Goal: Task Accomplishment & Management: Manage account settings

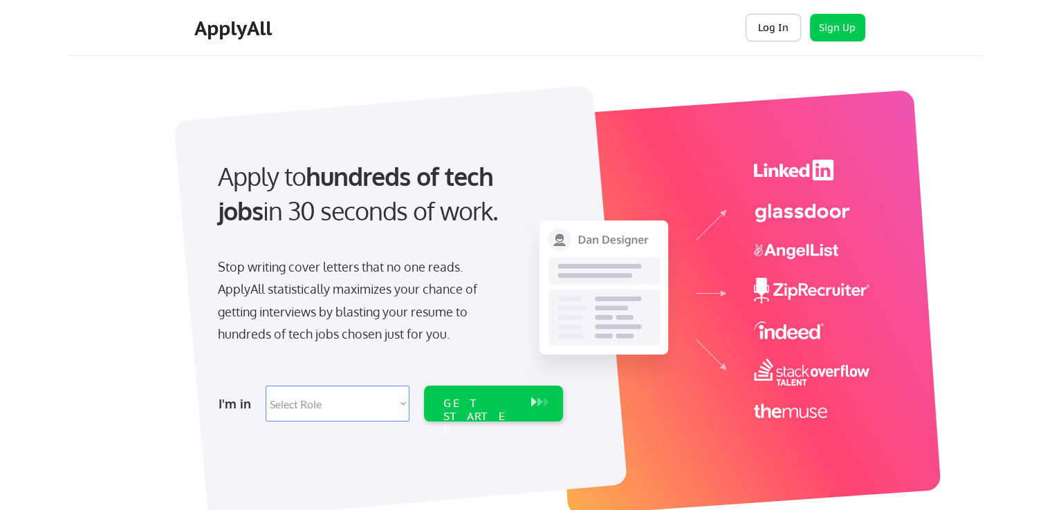
click at [788, 31] on button "Log In" at bounding box center [772, 28] width 55 height 28
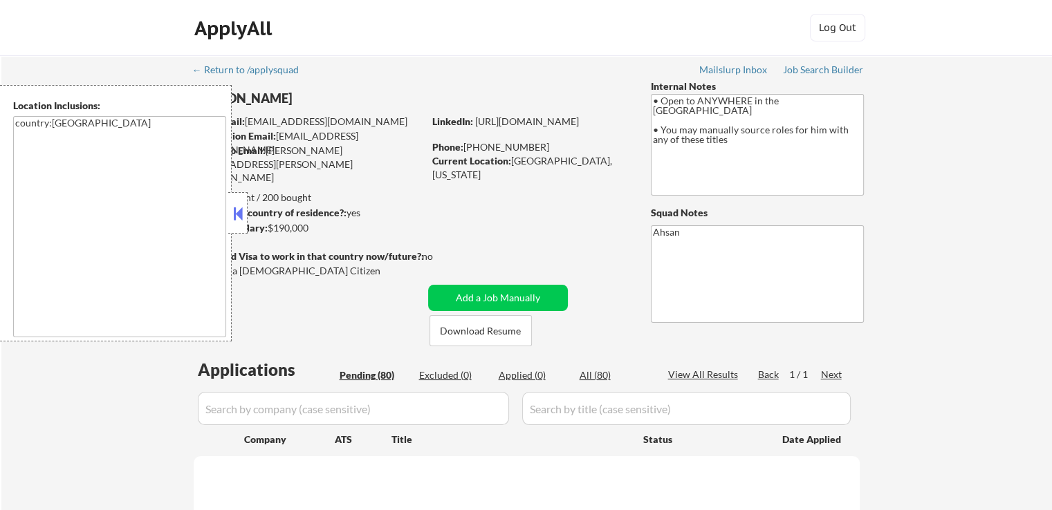
click at [238, 200] on div at bounding box center [237, 212] width 19 height 41
select select ""pending""
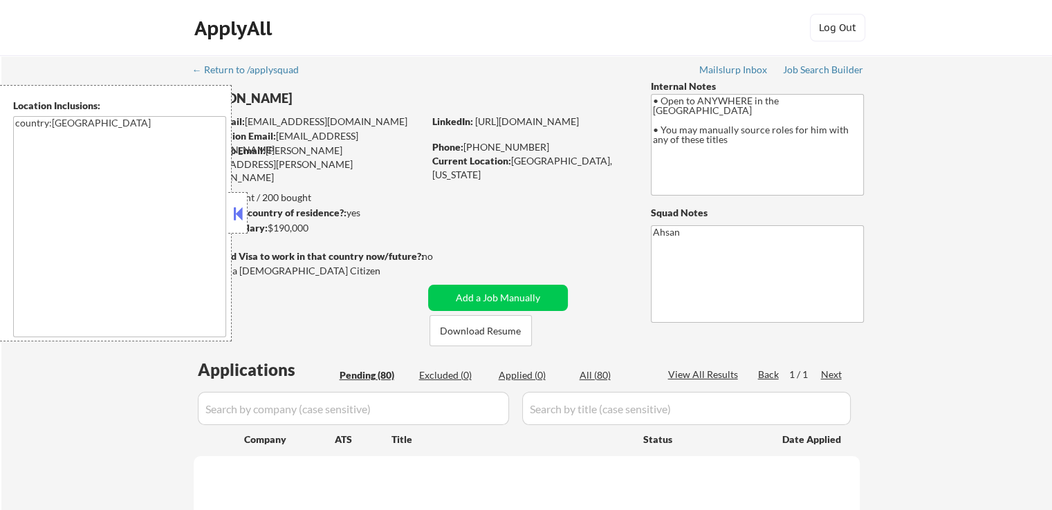
select select ""pending""
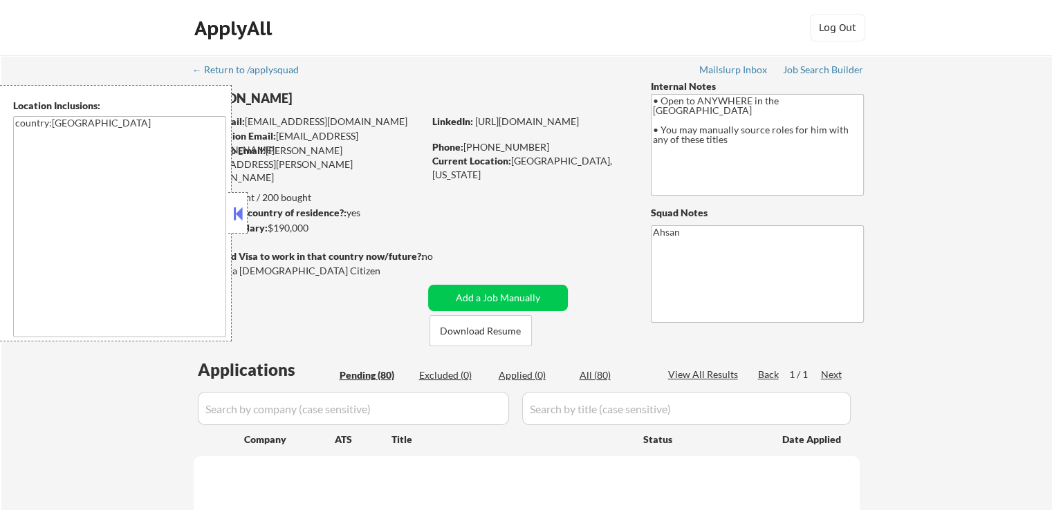
select select ""pending""
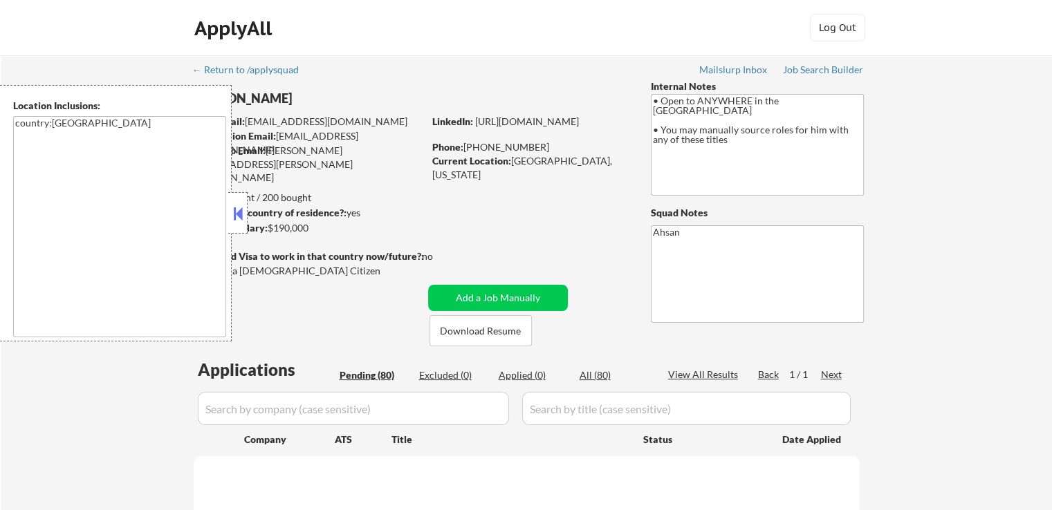
select select ""pending""
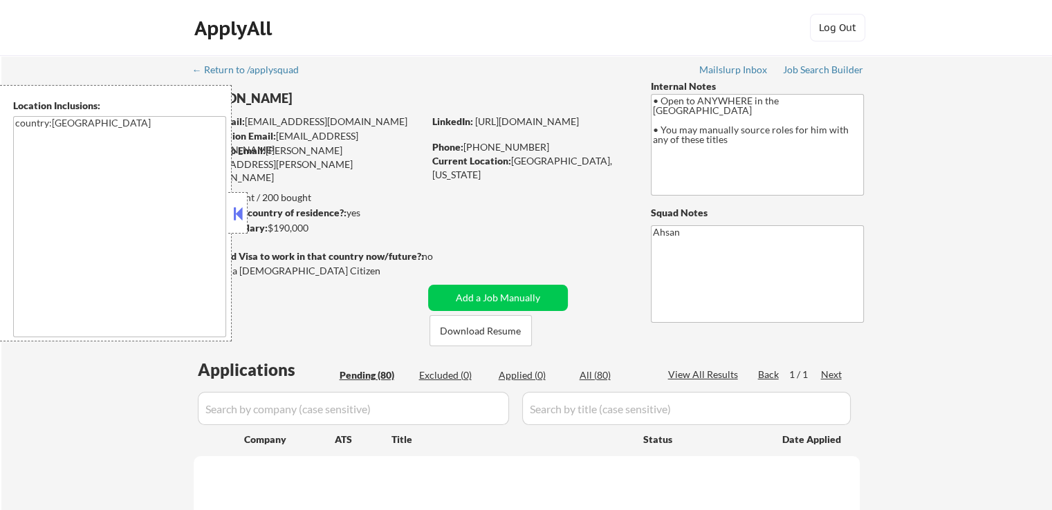
select select ""pending""
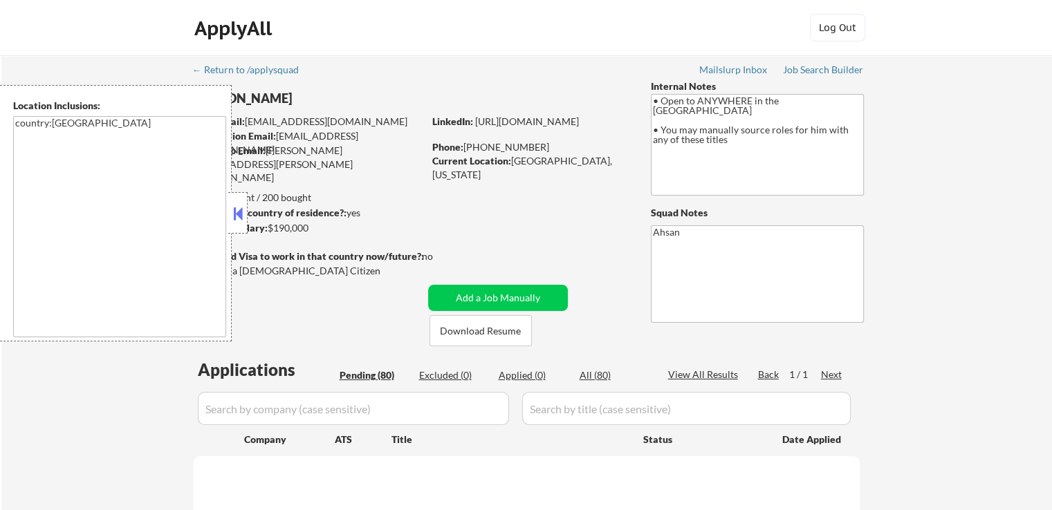
select select ""pending""
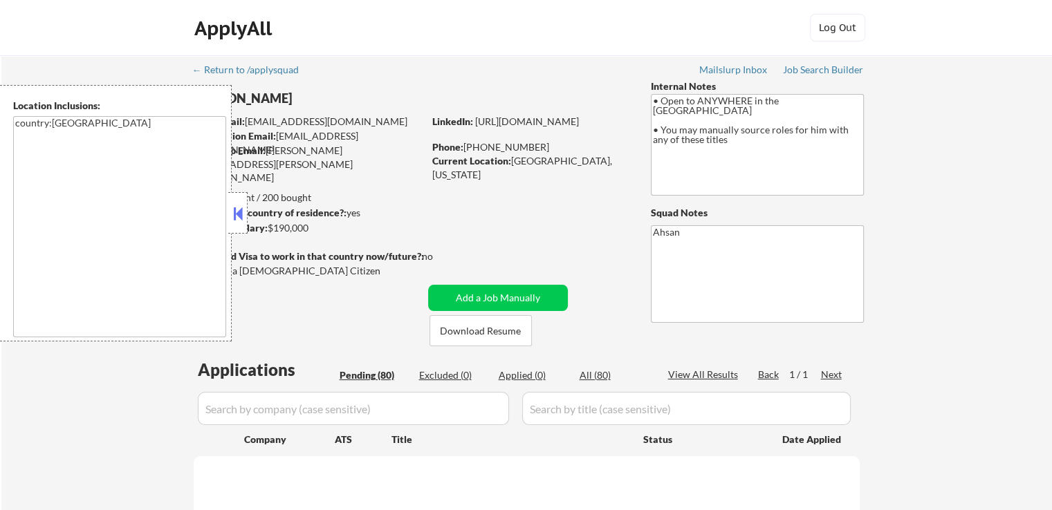
select select ""pending""
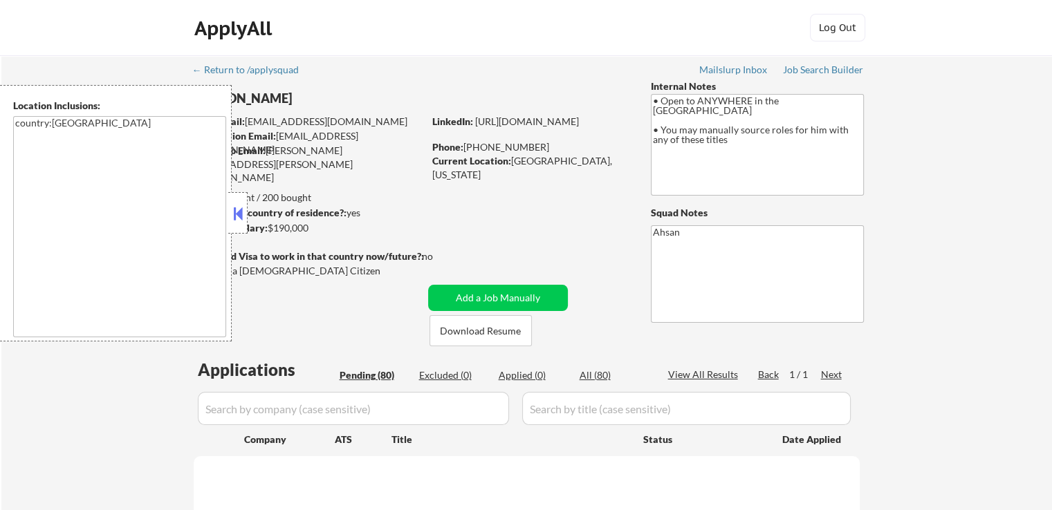
select select ""pending""
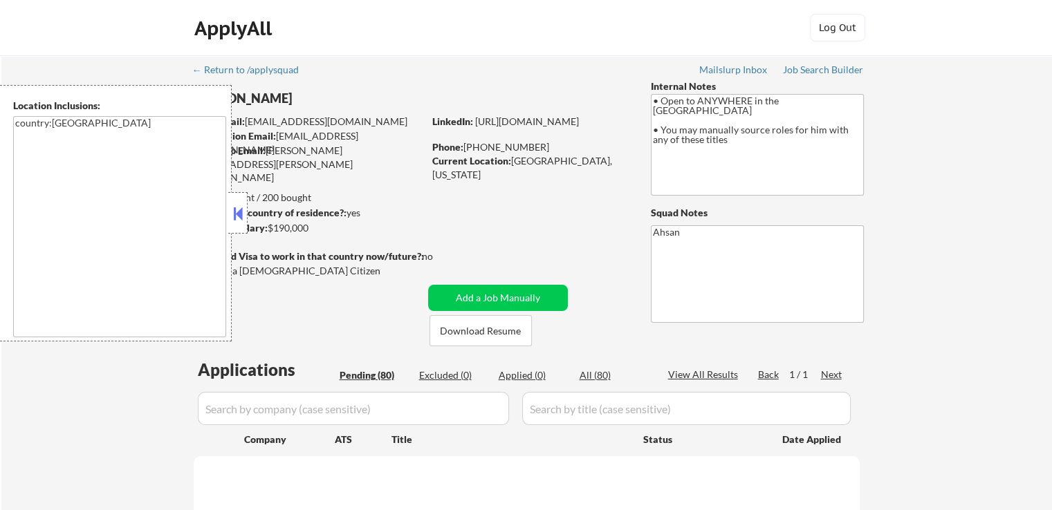
select select ""pending""
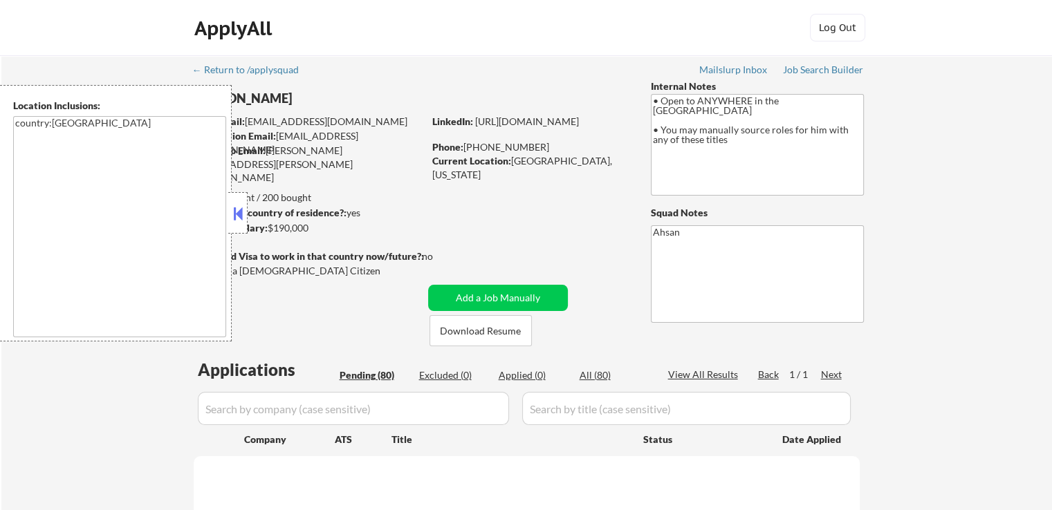
select select ""pending""
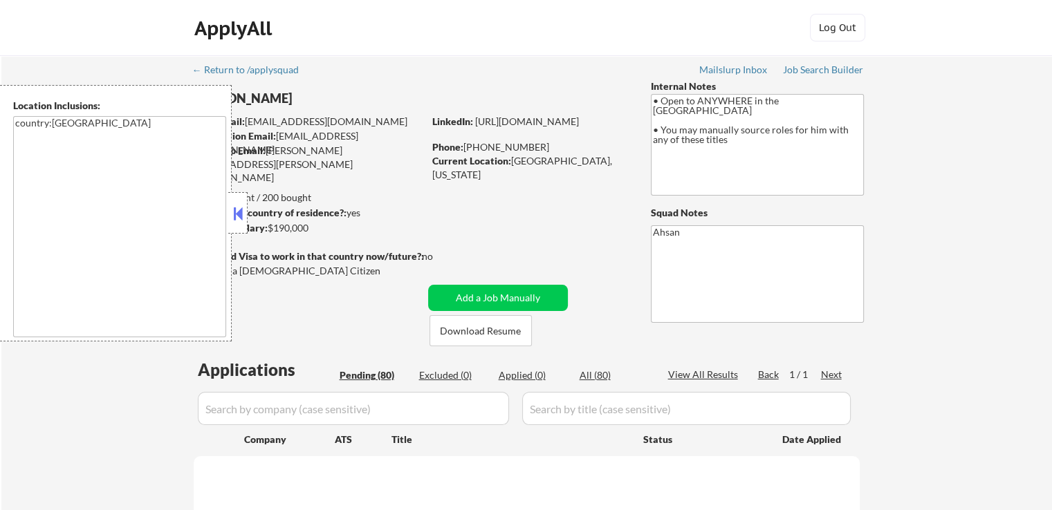
select select ""pending""
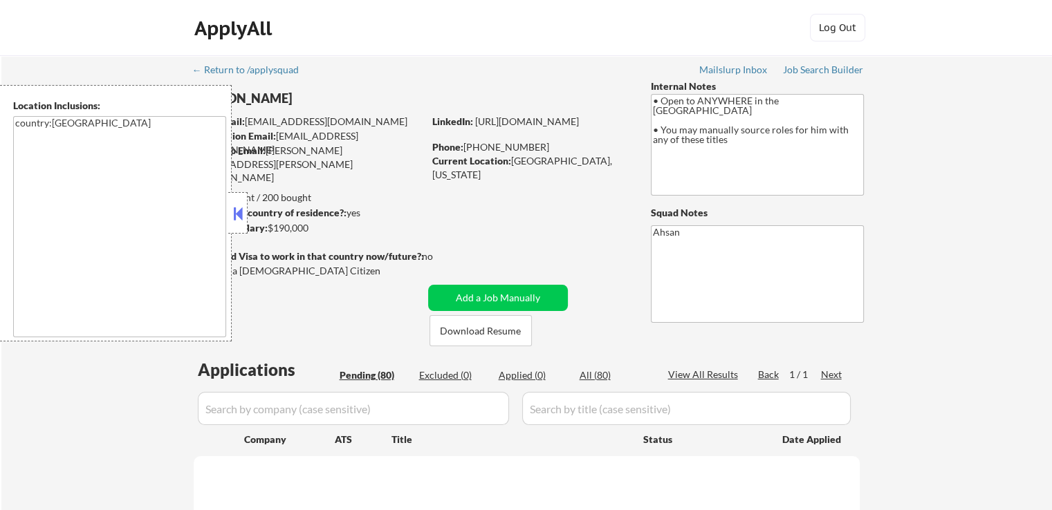
select select ""pending""
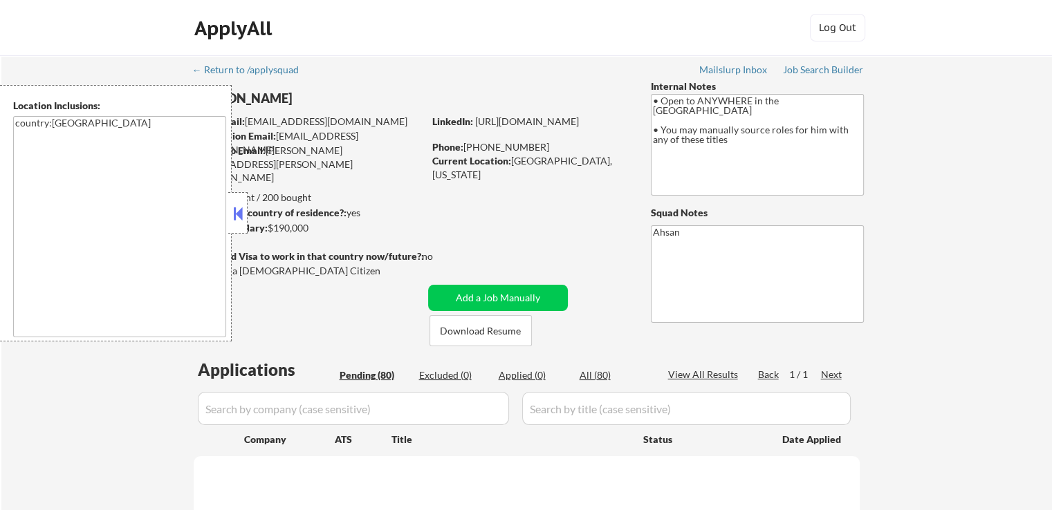
select select ""pending""
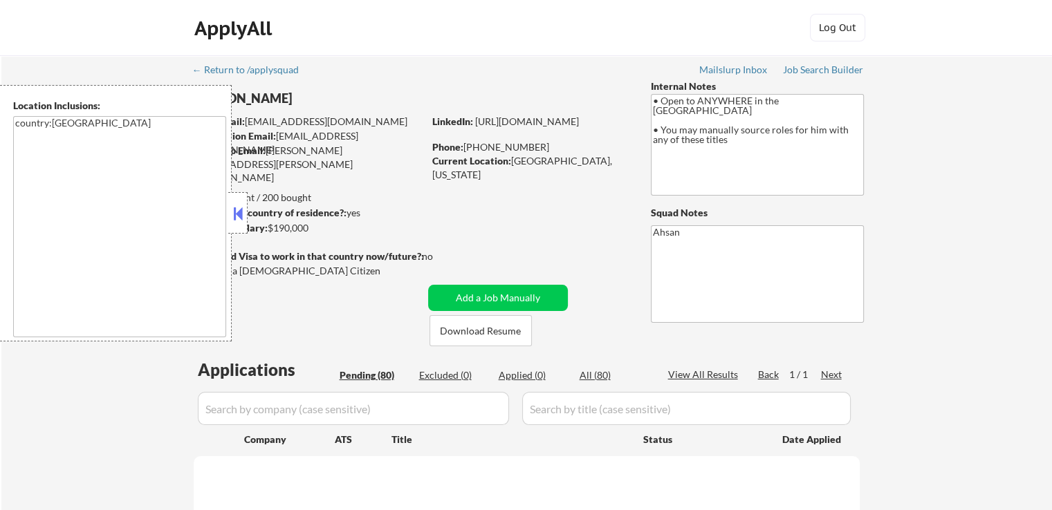
select select ""pending""
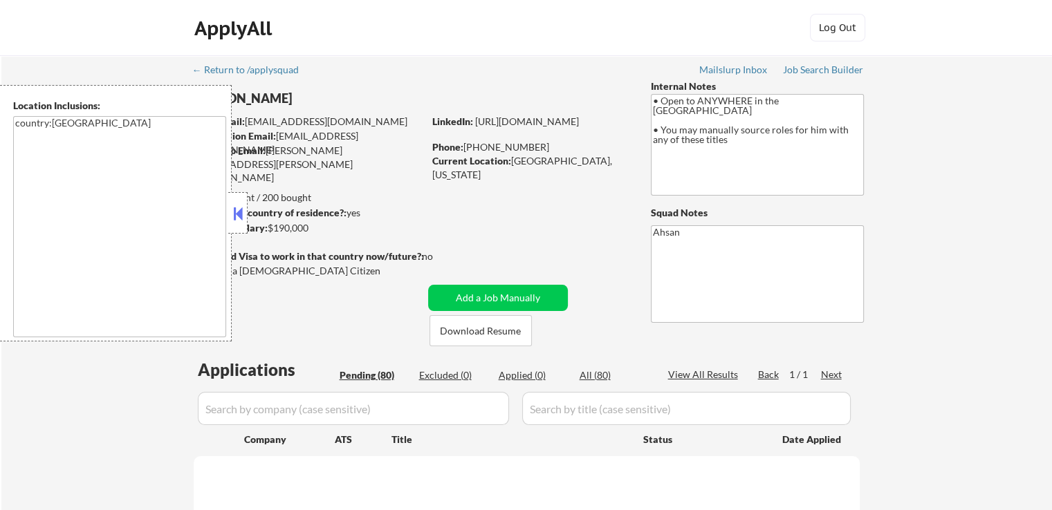
select select ""pending""
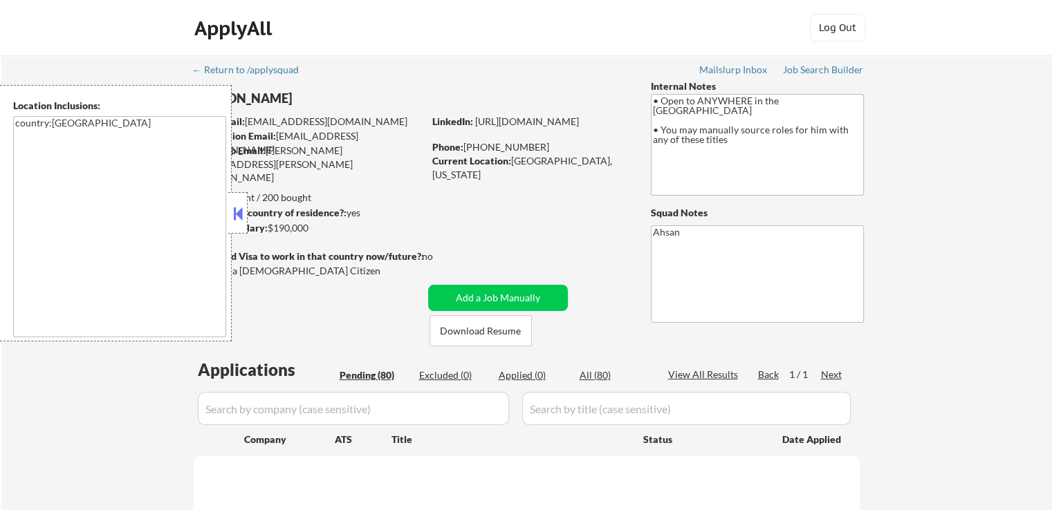
select select ""pending""
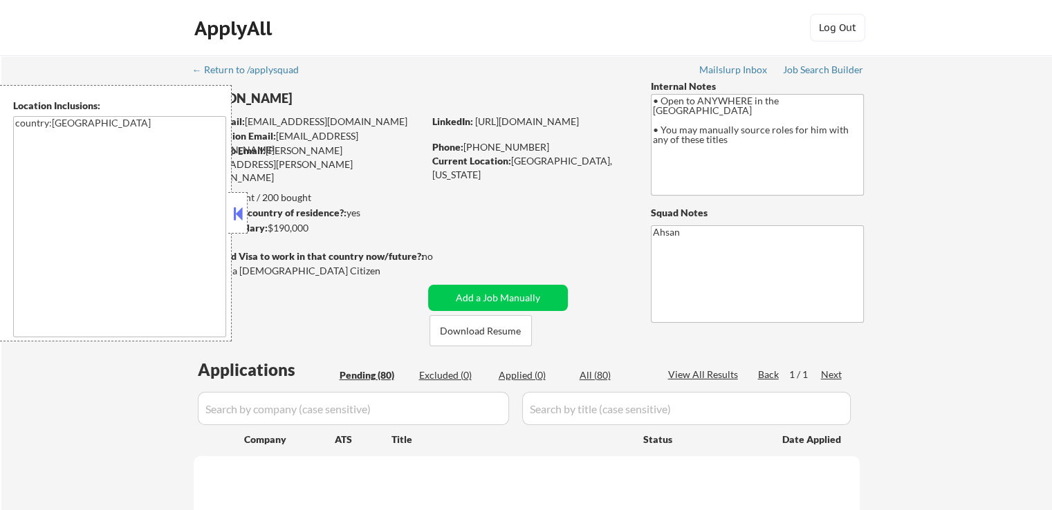
select select ""pending""
drag, startPoint x: 462, startPoint y: 57, endPoint x: 441, endPoint y: 62, distance: 21.3
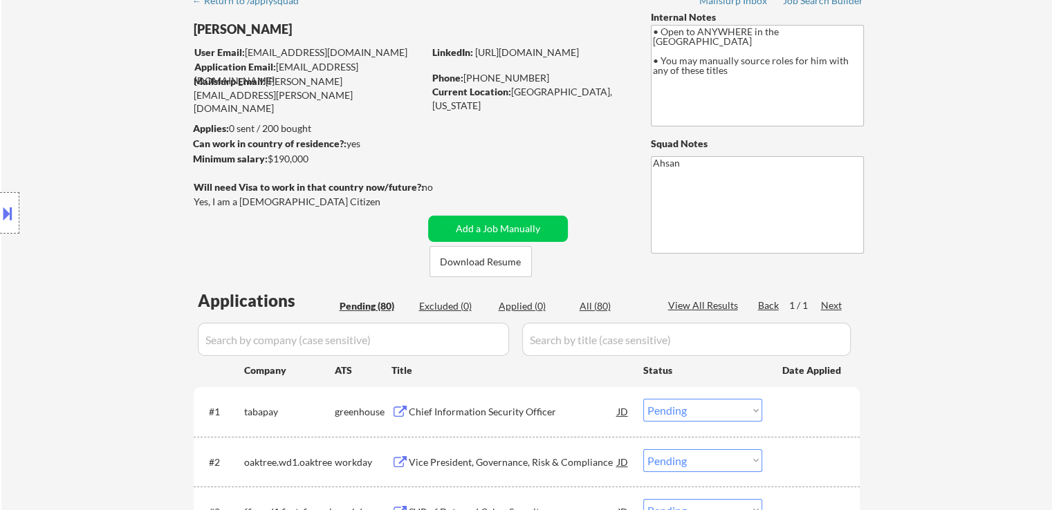
drag, startPoint x: 423, startPoint y: 62, endPoint x: 608, endPoint y: 67, distance: 185.3
copy div "[PERSON_NAME] User Email: [EMAIL_ADDRESS][DOMAIN_NAME] Application Email: [EMAI…"
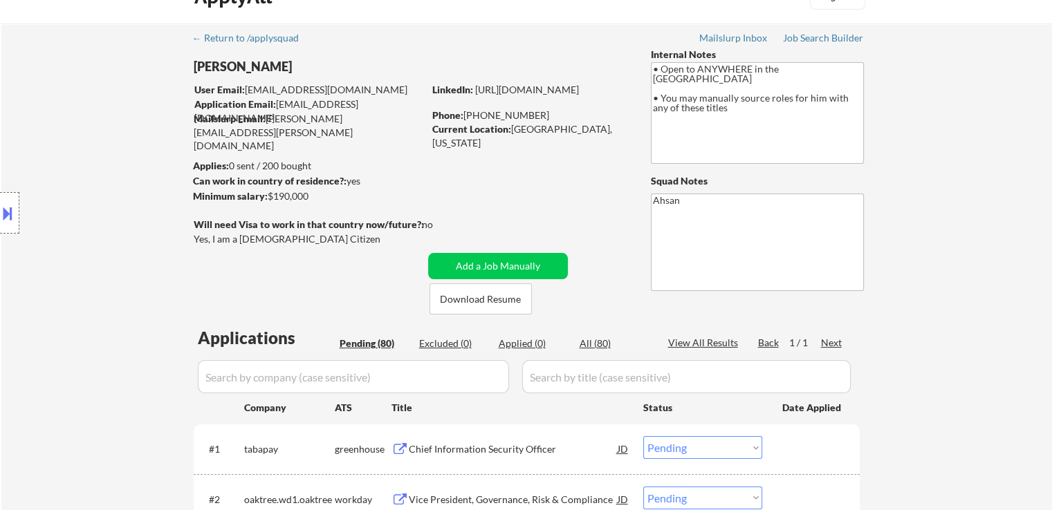
scroll to position [0, 0]
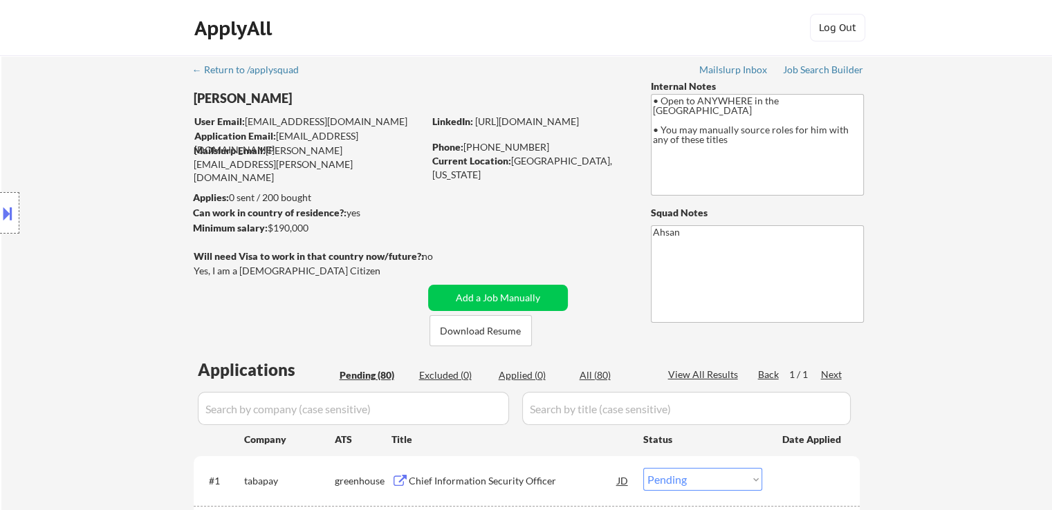
click at [247, 270] on div "Location Inclusions: country:[GEOGRAPHIC_DATA]" at bounding box center [124, 213] width 248 height 256
click at [239, 272] on div "Location Inclusions: country:[GEOGRAPHIC_DATA]" at bounding box center [124, 213] width 248 height 256
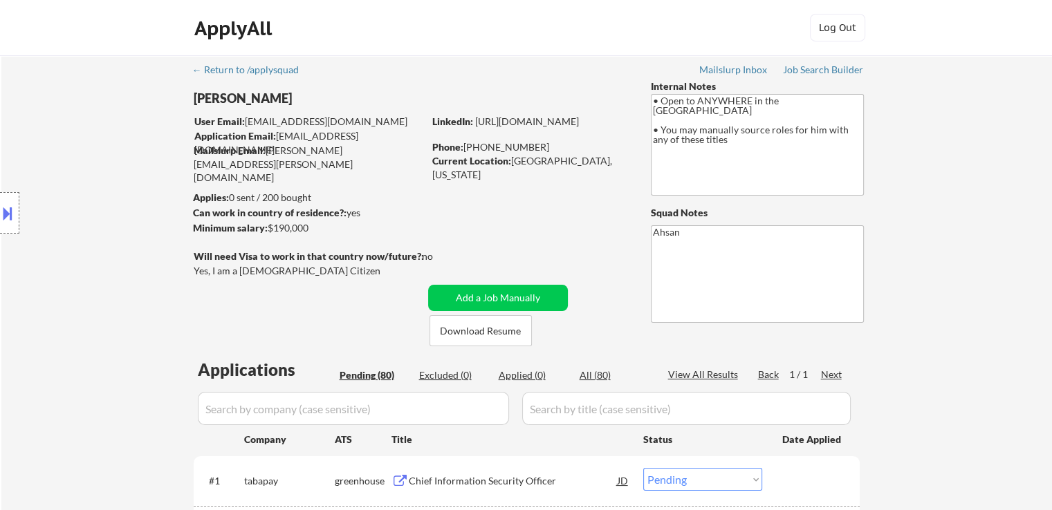
click at [239, 272] on div "Location Inclusions: country:[GEOGRAPHIC_DATA]" at bounding box center [124, 213] width 248 height 256
drag, startPoint x: 380, startPoint y: 256, endPoint x: 401, endPoint y: 274, distance: 27.0
click at [404, 274] on div "Will need Visa to work in that country now/future?: no Yes, I am a [DEMOGRAPHIC…" at bounding box center [328, 265] width 268 height 30
copy div "/future?: no Yes, I am a [DEMOGRAPHIC_DATA] Citizen"
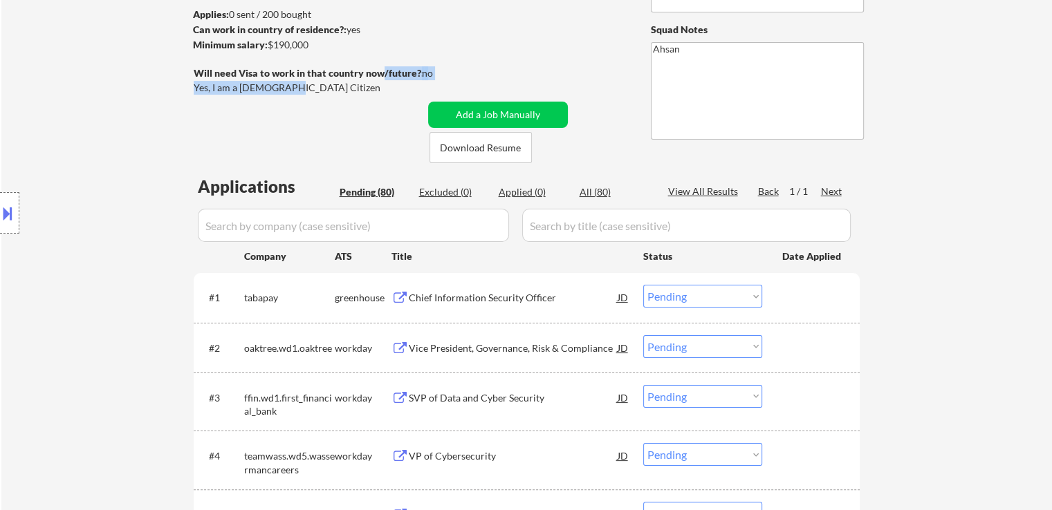
scroll to position [207, 0]
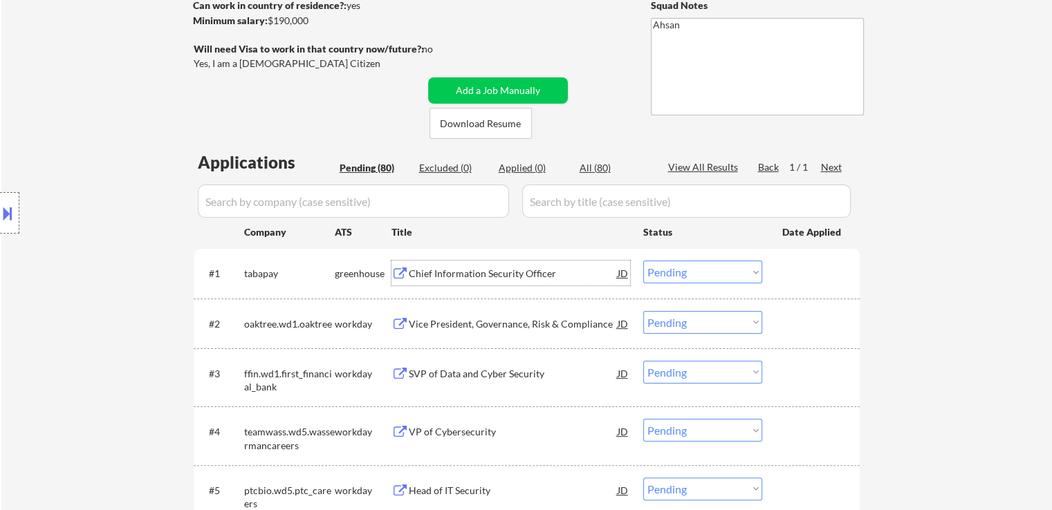
click at [434, 268] on div "Chief Information Security Officer" at bounding box center [513, 274] width 209 height 14
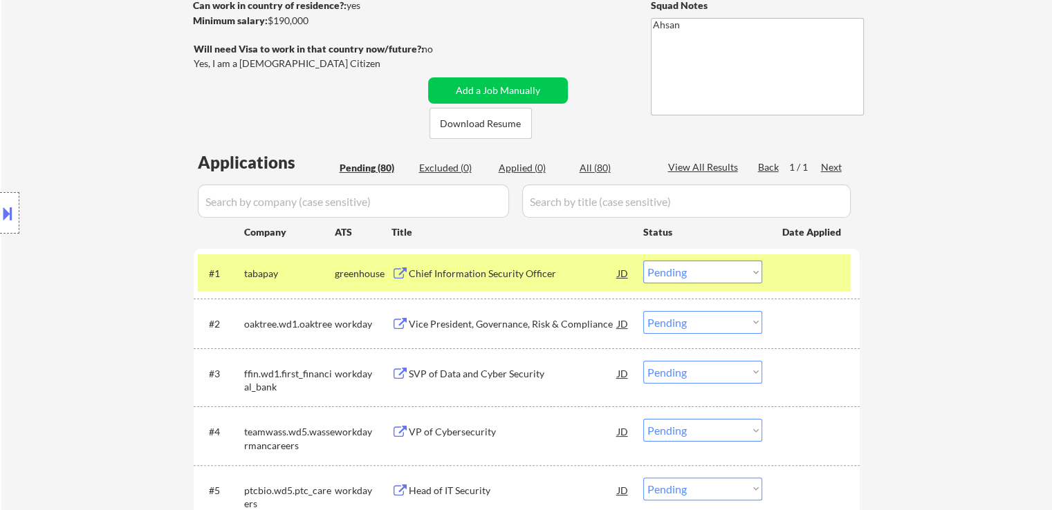
scroll to position [415, 0]
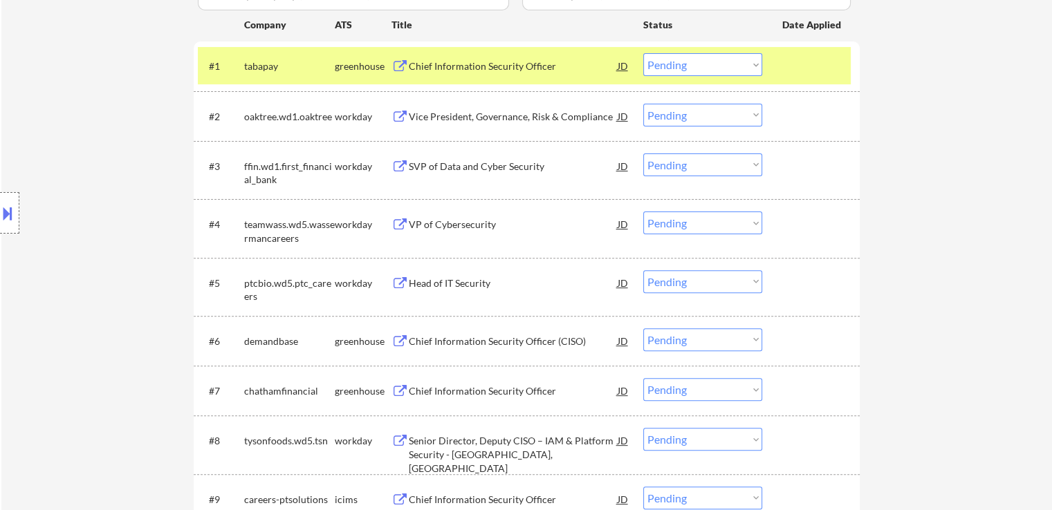
click at [420, 342] on div "Chief Information Security Officer (CISO)" at bounding box center [513, 342] width 209 height 14
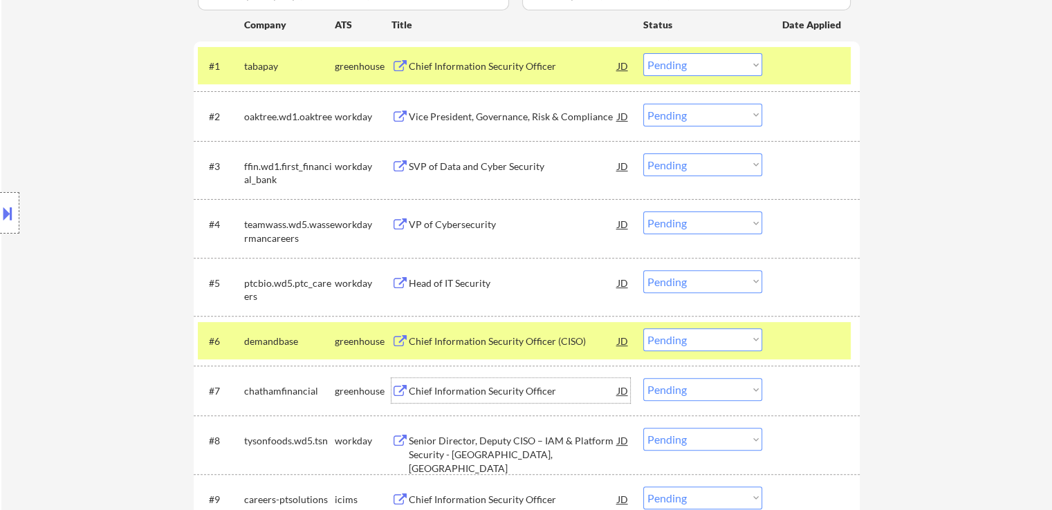
click at [420, 390] on div "Chief Information Security Officer" at bounding box center [513, 391] width 209 height 14
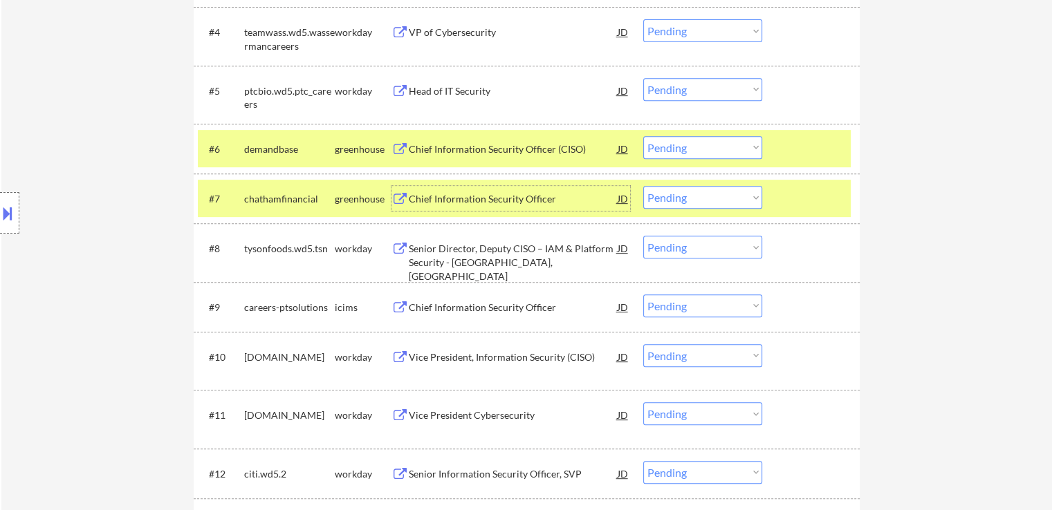
scroll to position [622, 0]
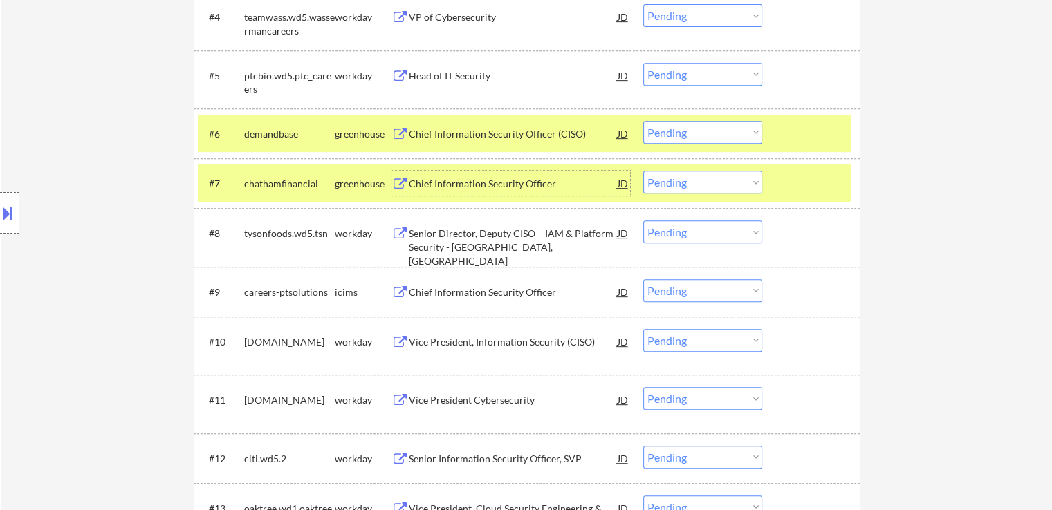
drag, startPoint x: 698, startPoint y: 176, endPoint x: 704, endPoint y: 191, distance: 15.8
click at [698, 176] on select "Choose an option... Pending Applied Excluded (Questions) Excluded (Expired) Exc…" at bounding box center [702, 182] width 119 height 23
select select ""excluded""
click at [643, 171] on select "Choose an option... Pending Applied Excluded (Questions) Excluded (Expired) Exc…" at bounding box center [702, 182] width 119 height 23
click at [708, 130] on select "Choose an option... Pending Applied Excluded (Questions) Excluded (Expired) Exc…" at bounding box center [702, 132] width 119 height 23
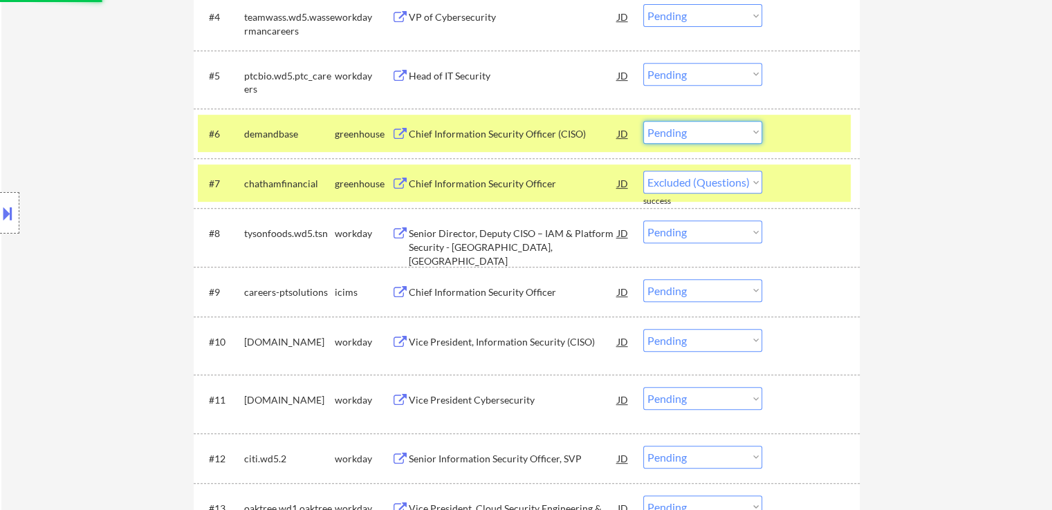
select select ""excluded""
click at [643, 121] on select "Choose an option... Pending Applied Excluded (Questions) Excluded (Expired) Exc…" at bounding box center [702, 132] width 119 height 23
select select ""pending""
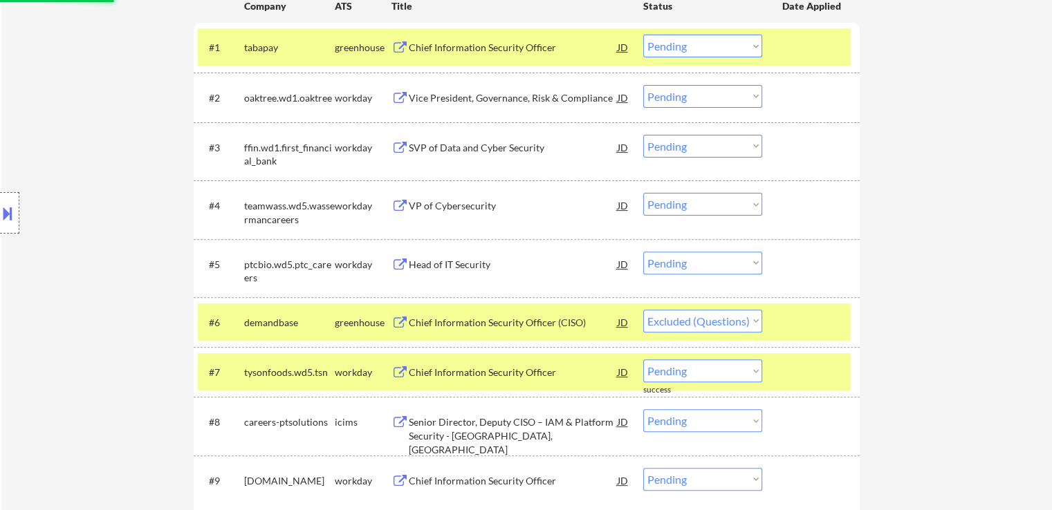
scroll to position [415, 0]
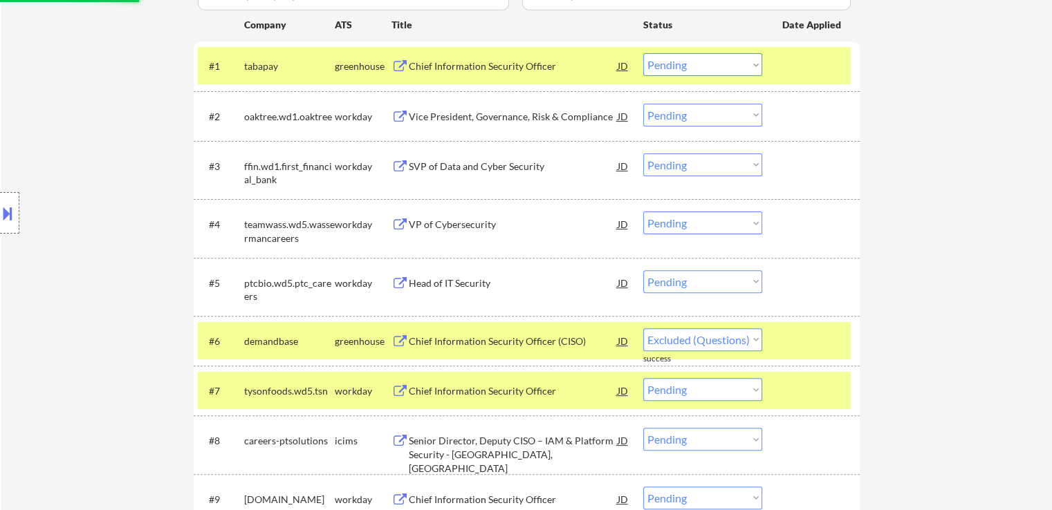
select select ""pending""
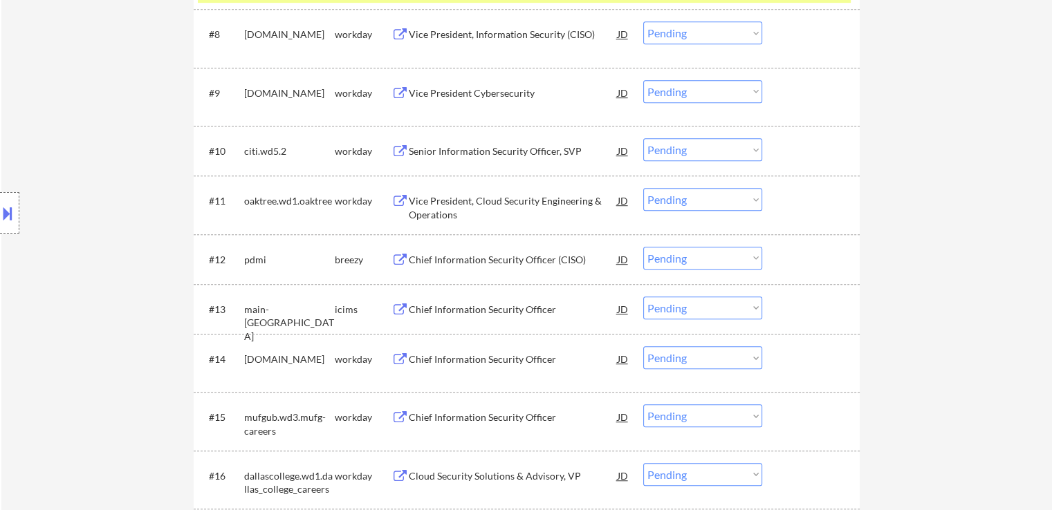
scroll to position [830, 0]
click at [438, 253] on div "Chief Information Security Officer (CISO)" at bounding box center [513, 260] width 209 height 14
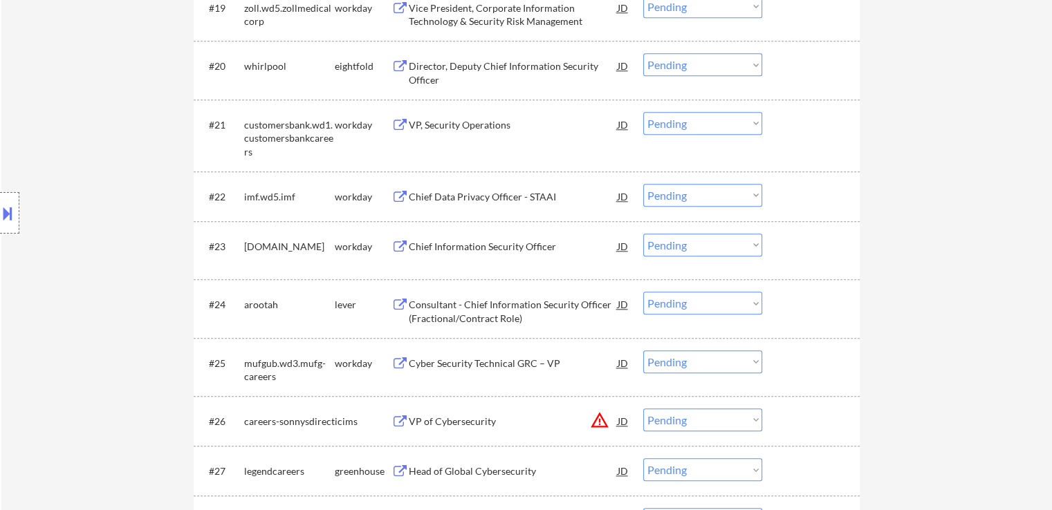
scroll to position [1521, 0]
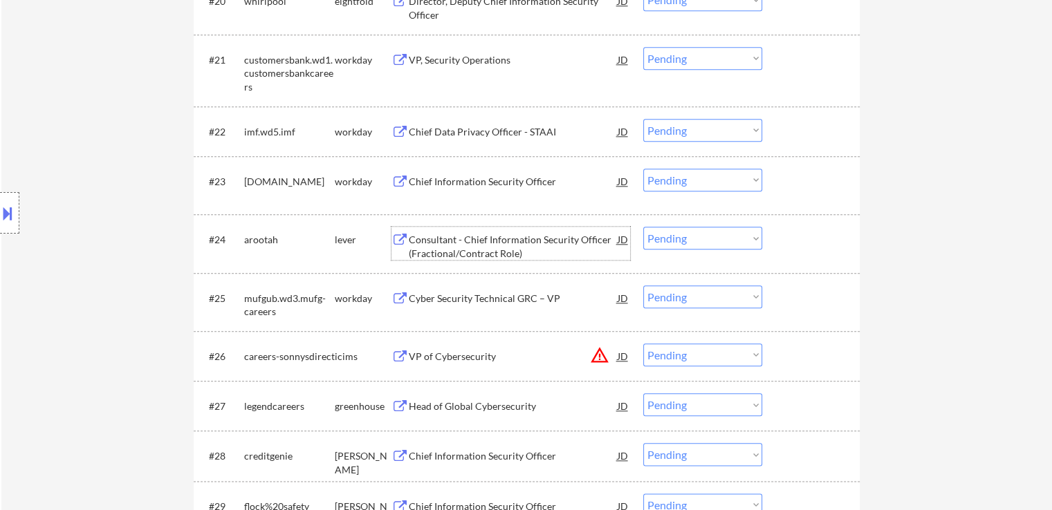
click at [437, 241] on div "Consultant - Chief Information Security Officer (Fractional/Contract Role)" at bounding box center [513, 246] width 209 height 27
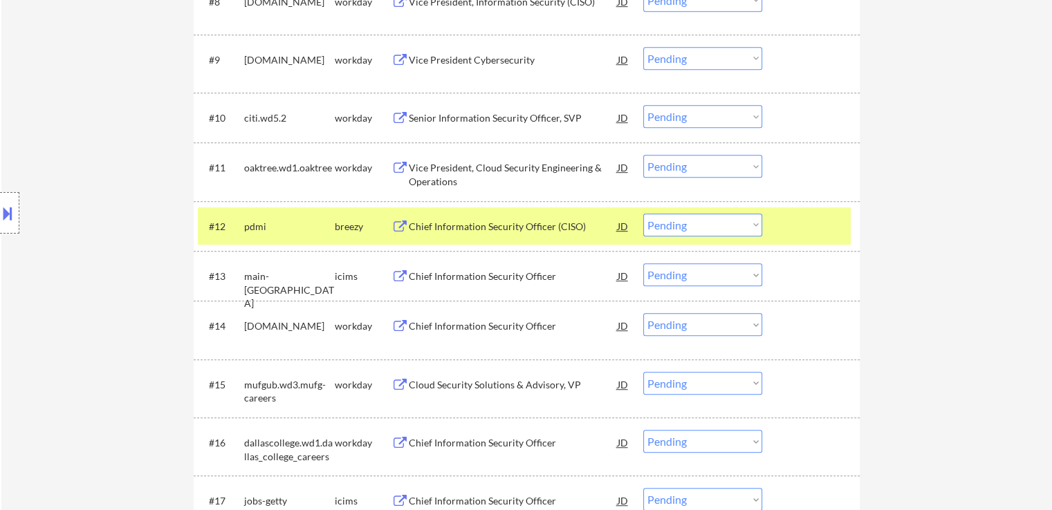
scroll to position [830, 0]
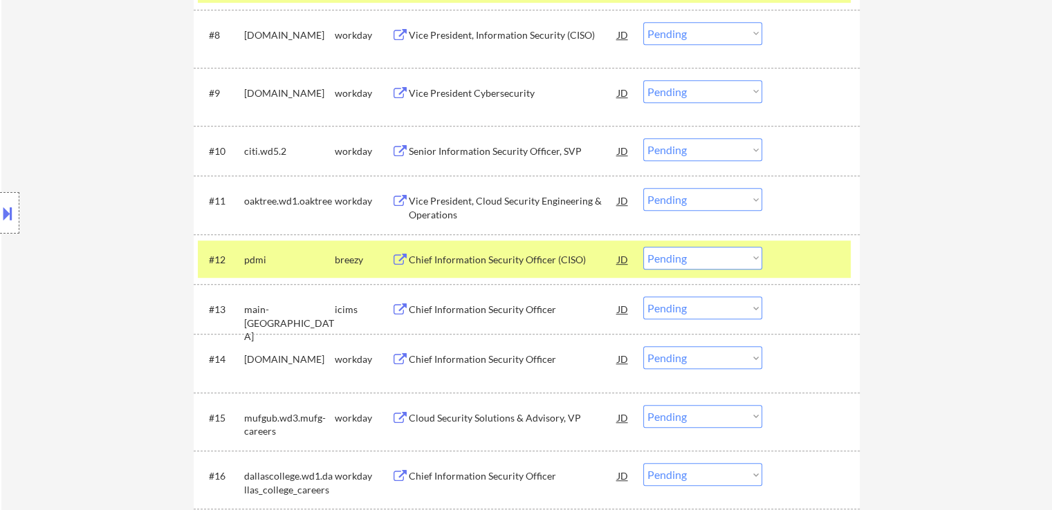
click at [722, 264] on select "Choose an option... Pending Applied Excluded (Questions) Excluded (Expired) Exc…" at bounding box center [702, 258] width 119 height 23
click at [643, 247] on select "Choose an option... Pending Applied Excluded (Questions) Excluded (Expired) Exc…" at bounding box center [702, 258] width 119 height 23
select select ""pending""
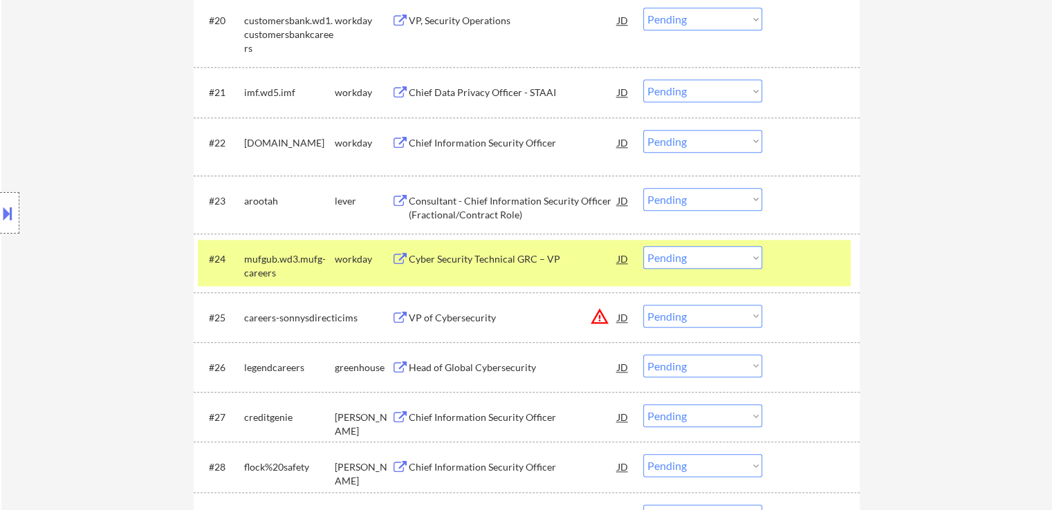
scroll to position [1590, 0]
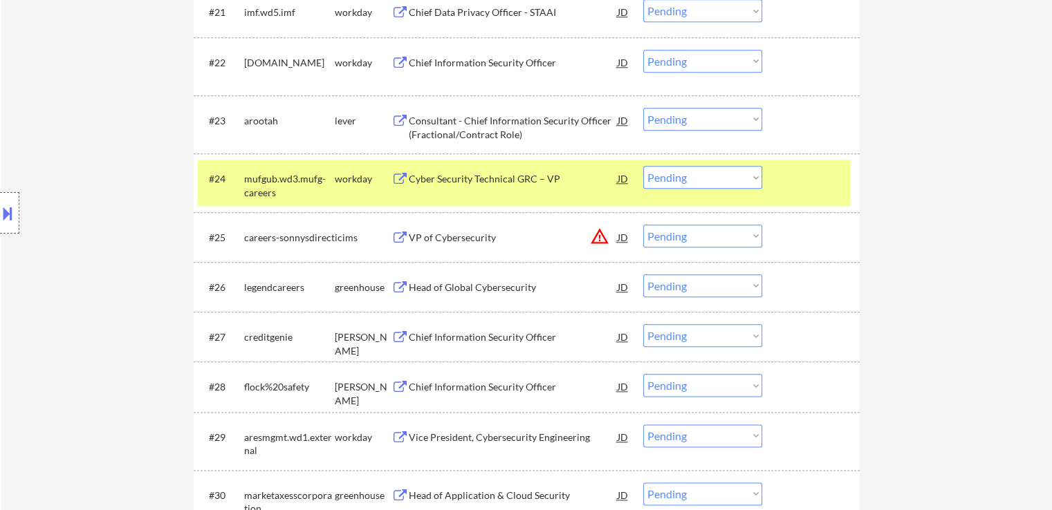
click at [433, 286] on div "Head of Global Cybersecurity" at bounding box center [513, 288] width 209 height 14
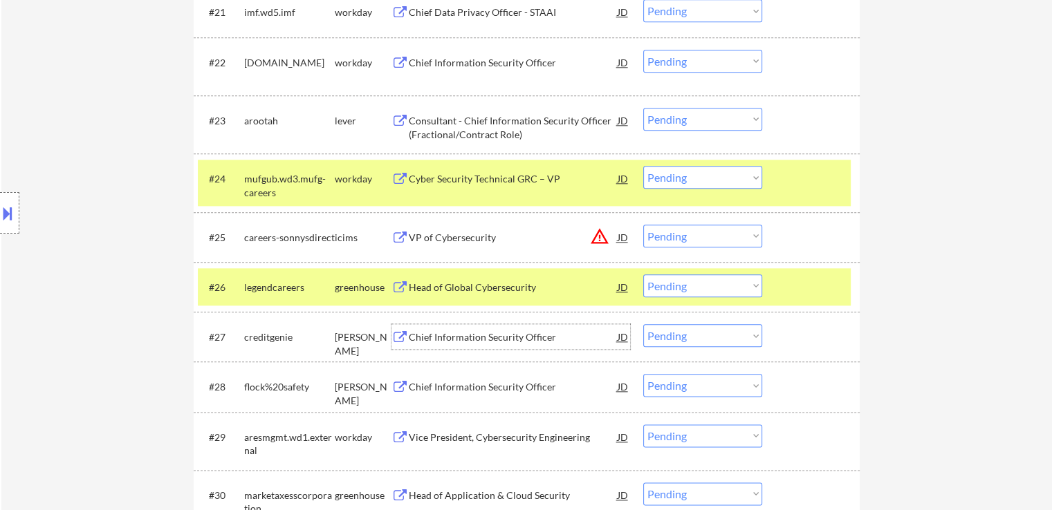
click at [426, 326] on div "Chief Information Security Officer" at bounding box center [513, 336] width 209 height 25
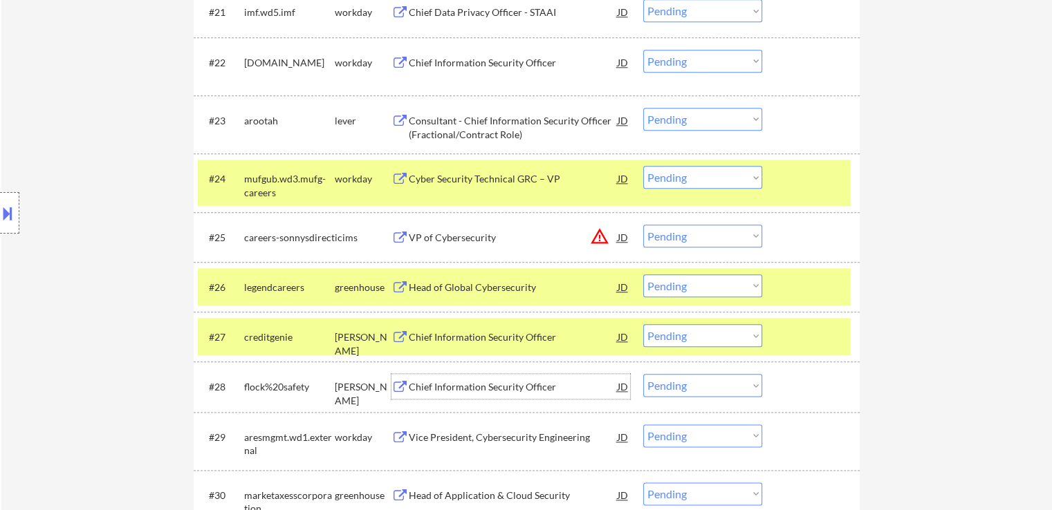
click at [420, 382] on div "Chief Information Security Officer" at bounding box center [513, 387] width 209 height 14
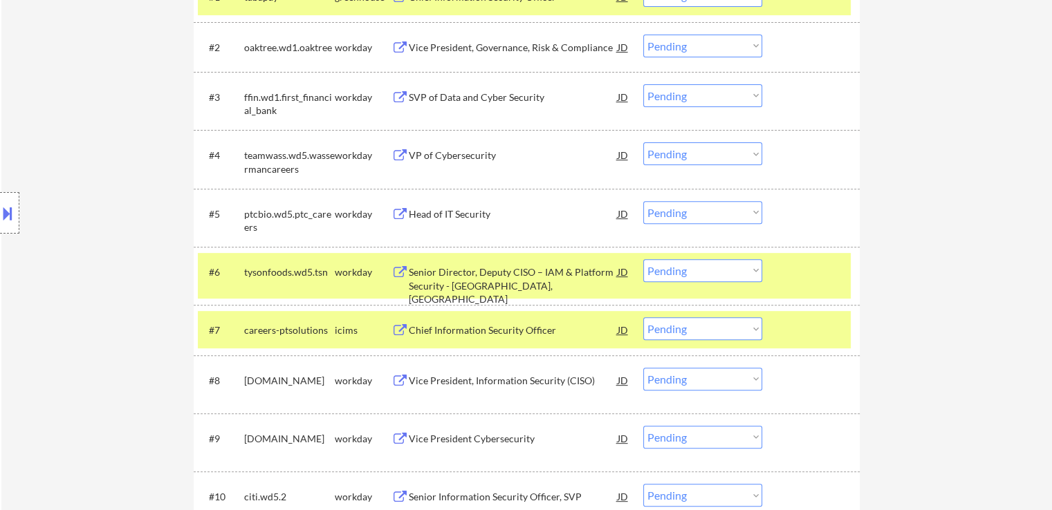
scroll to position [346, 0]
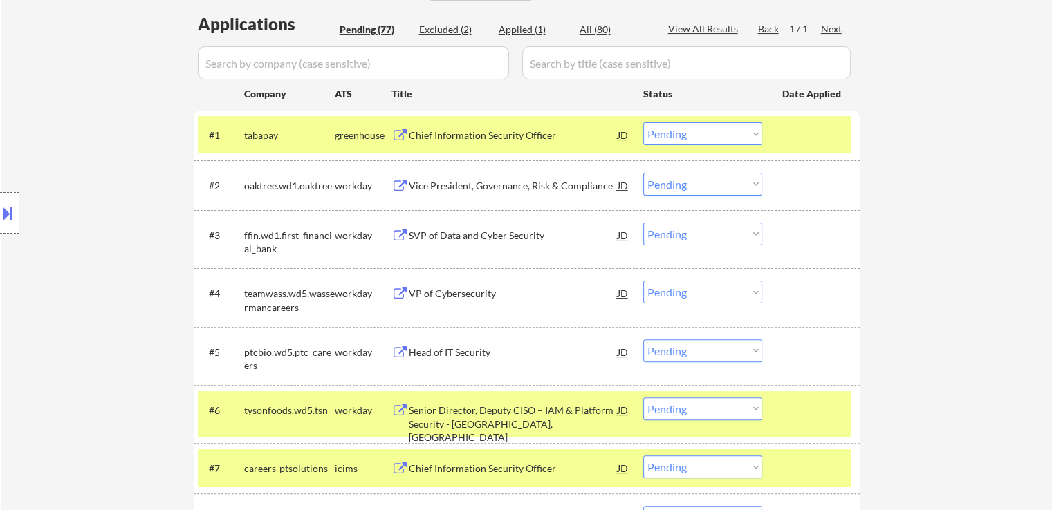
drag, startPoint x: 691, startPoint y: 134, endPoint x: 691, endPoint y: 144, distance: 10.4
click at [691, 134] on select "Choose an option... Pending Applied Excluded (Questions) Excluded (Expired) Exc…" at bounding box center [702, 133] width 119 height 23
click at [643, 122] on select "Choose an option... Pending Applied Excluded (Questions) Excluded (Expired) Exc…" at bounding box center [702, 133] width 119 height 23
select select ""pending""
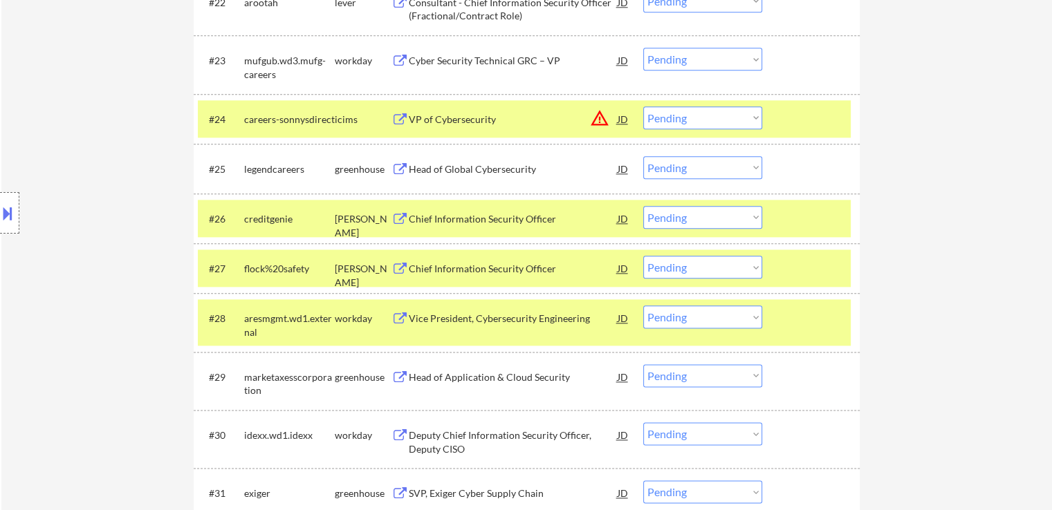
scroll to position [1659, 0]
click at [670, 176] on select "Choose an option... Pending Applied Excluded (Questions) Excluded (Expired) Exc…" at bounding box center [702, 167] width 119 height 23
click at [643, 156] on select "Choose an option... Pending Applied Excluded (Questions) Excluded (Expired) Exc…" at bounding box center [702, 167] width 119 height 23
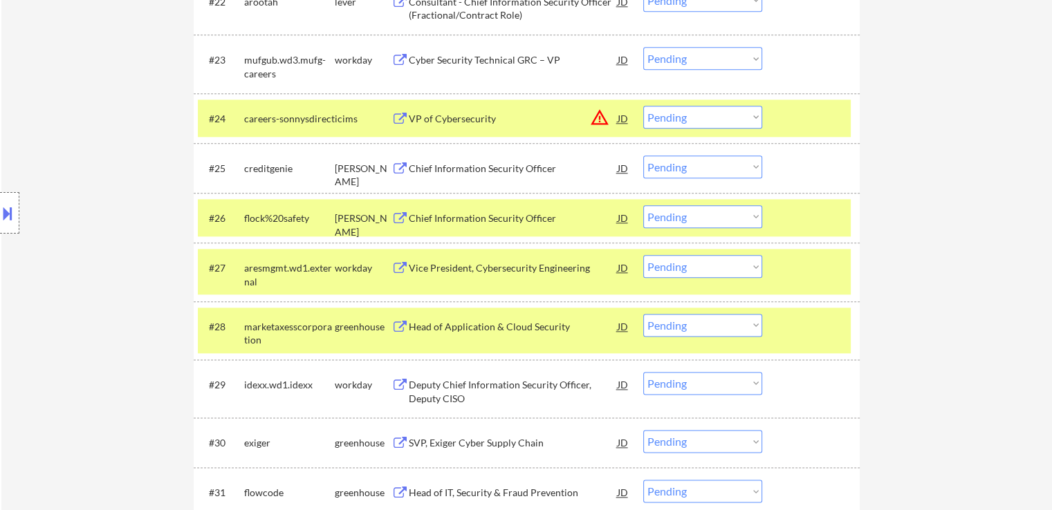
click at [684, 167] on select "Choose an option... Pending Applied Excluded (Questions) Excluded (Expired) Exc…" at bounding box center [702, 167] width 119 height 23
click at [643, 156] on select "Choose an option... Pending Applied Excluded (Questions) Excluded (Expired) Exc…" at bounding box center [702, 167] width 119 height 23
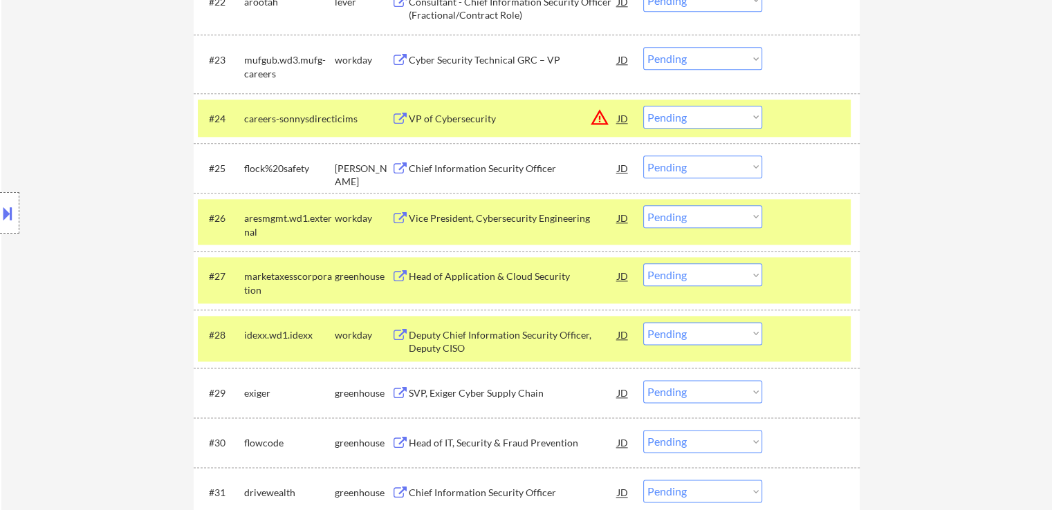
drag, startPoint x: 694, startPoint y: 162, endPoint x: 691, endPoint y: 174, distance: 12.9
click at [694, 162] on select "Choose an option... Pending Applied Excluded (Questions) Excluded (Expired) Exc…" at bounding box center [702, 167] width 119 height 23
click at [643, 156] on select "Choose an option... Pending Applied Excluded (Questions) Excluded (Expired) Exc…" at bounding box center [702, 167] width 119 height 23
select select ""pending""
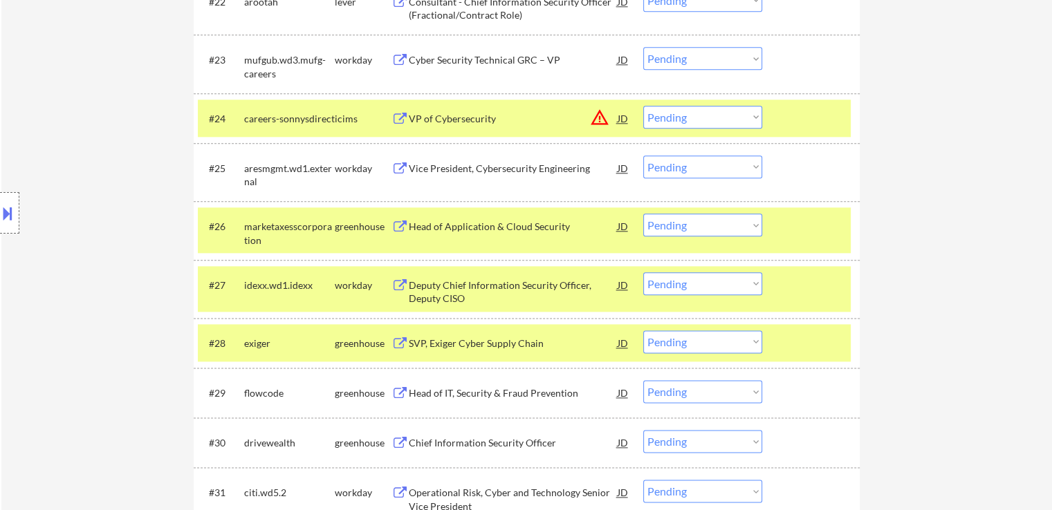
click at [420, 227] on div "Head of Application & Cloud Security" at bounding box center [513, 227] width 209 height 14
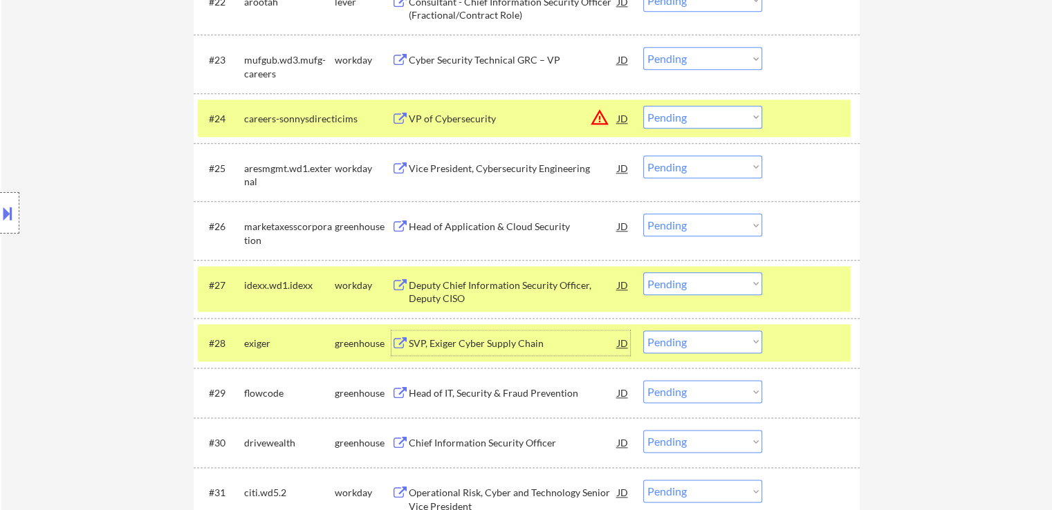
click at [429, 346] on div "SVP, Exiger Cyber Supply Chain" at bounding box center [513, 344] width 209 height 14
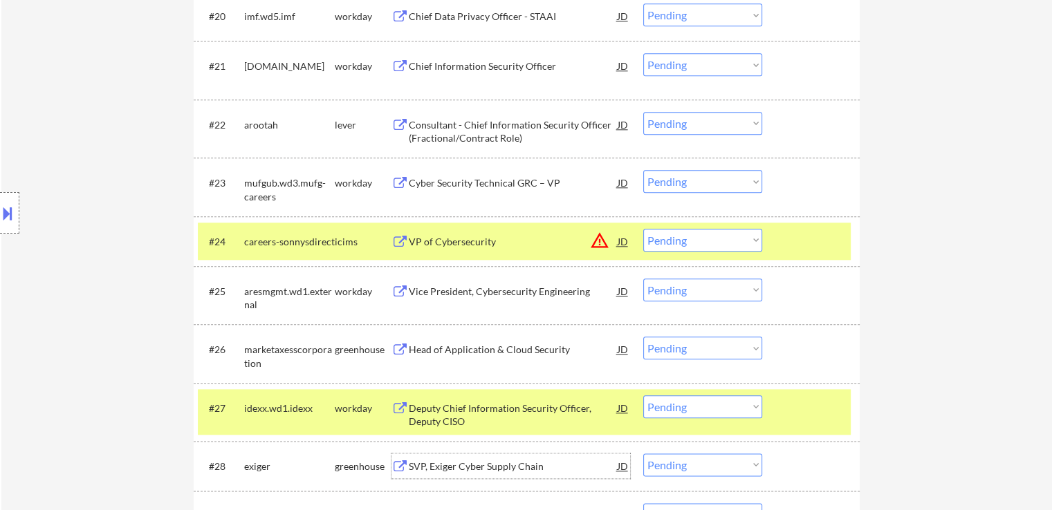
scroll to position [1521, 0]
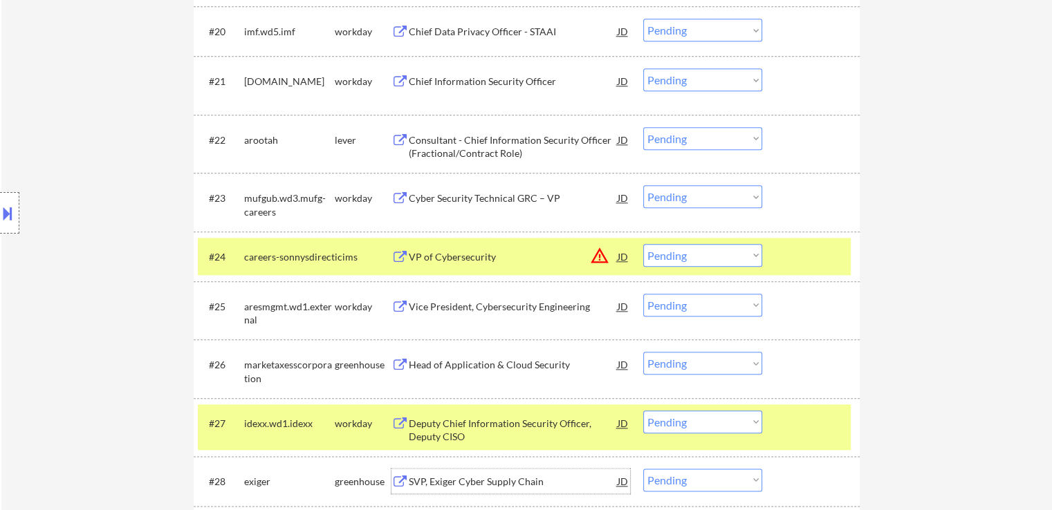
drag, startPoint x: 688, startPoint y: 135, endPoint x: 691, endPoint y: 147, distance: 12.9
click at [689, 134] on select "Choose an option... Pending Applied Excluded (Questions) Excluded (Expired) Exc…" at bounding box center [702, 138] width 119 height 23
click at [643, 127] on select "Choose an option... Pending Applied Excluded (Questions) Excluded (Expired) Exc…" at bounding box center [702, 138] width 119 height 23
select select ""pending""
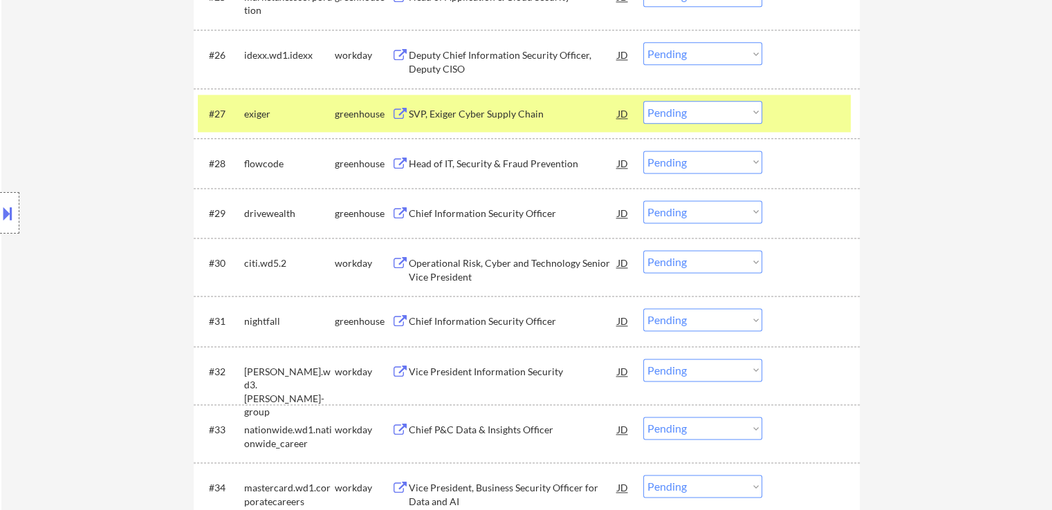
scroll to position [1798, 0]
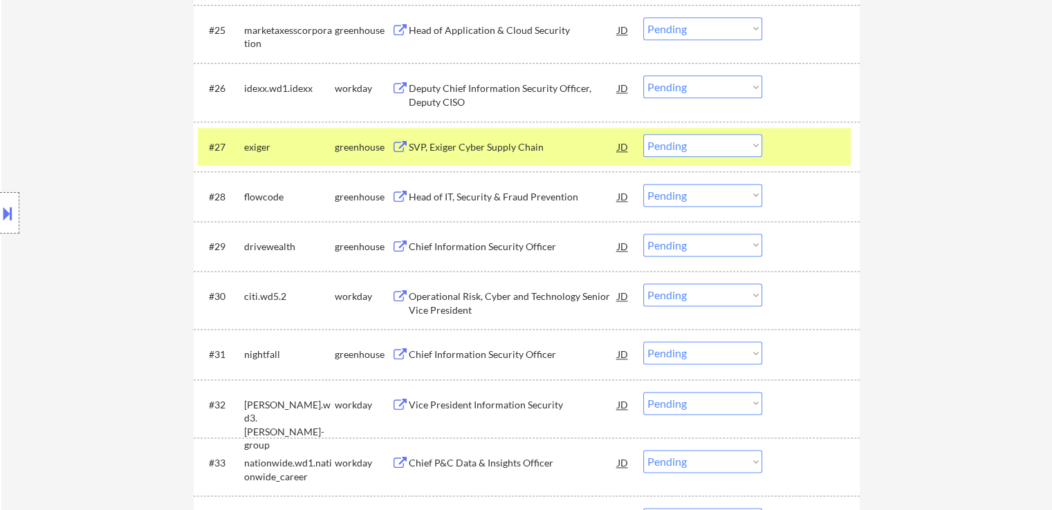
click at [424, 147] on div "SVP, Exiger Cyber Supply Chain" at bounding box center [513, 147] width 209 height 14
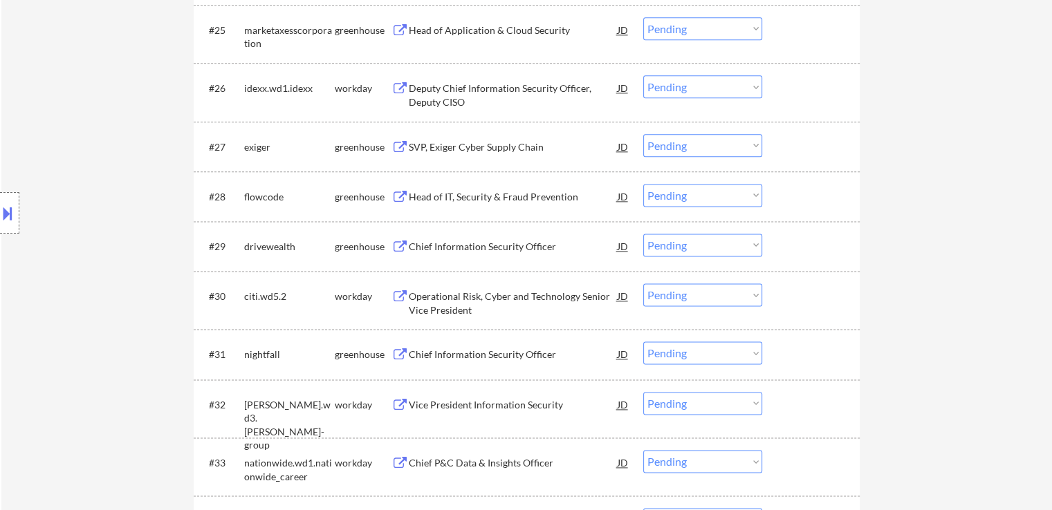
click at [403, 196] on button at bounding box center [399, 197] width 17 height 13
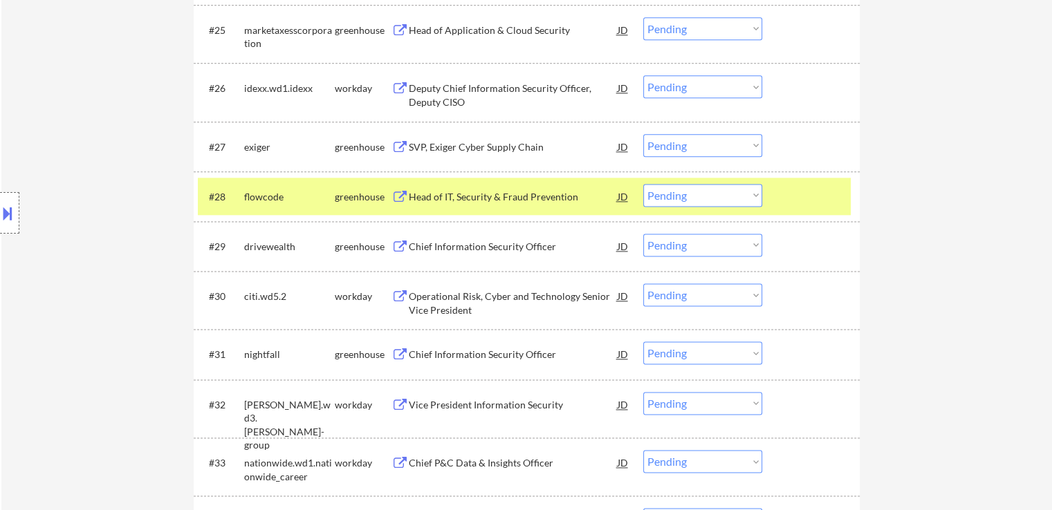
click at [420, 244] on div "Chief Information Security Officer" at bounding box center [513, 247] width 209 height 14
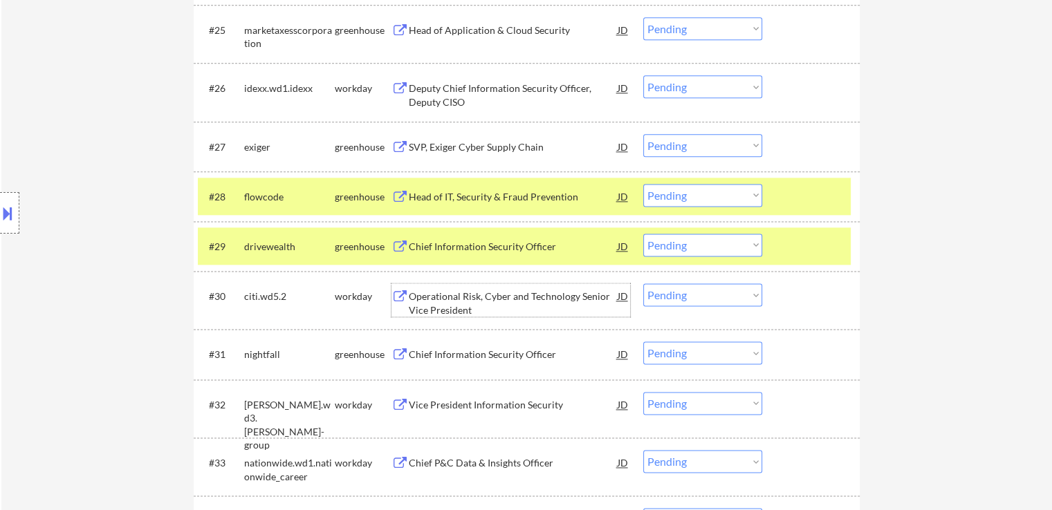
click at [416, 304] on div "Operational Risk, Cyber and Technology Senior Vice President" at bounding box center [513, 303] width 209 height 27
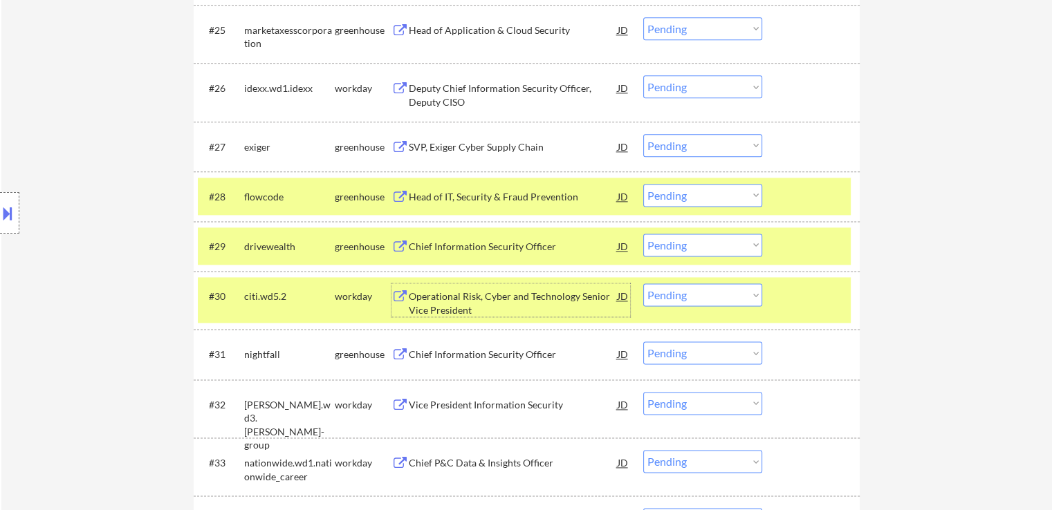
click at [686, 148] on select "Choose an option... Pending Applied Excluded (Questions) Excluded (Expired) Exc…" at bounding box center [702, 145] width 119 height 23
click at [643, 134] on select "Choose an option... Pending Applied Excluded (Questions) Excluded (Expired) Exc…" at bounding box center [702, 145] width 119 height 23
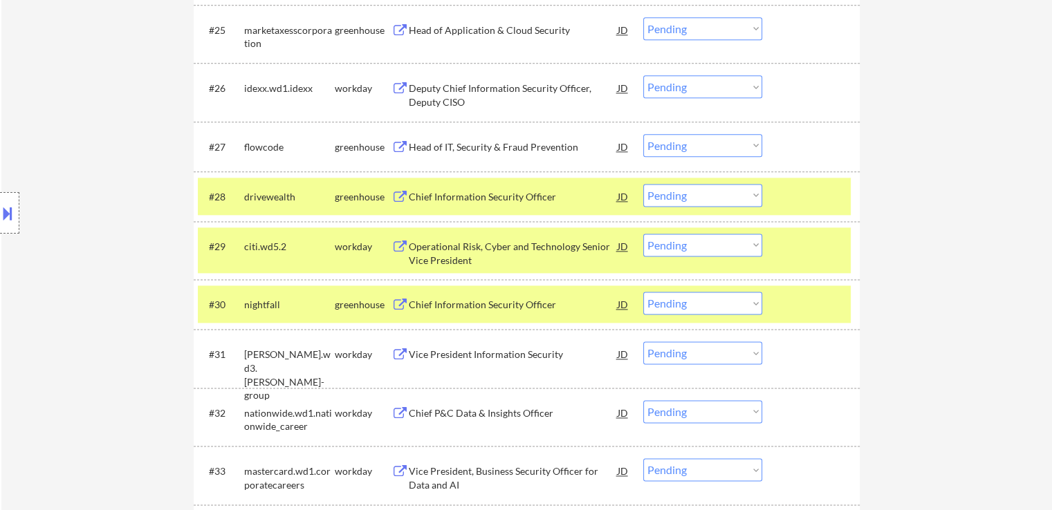
click at [684, 145] on select "Choose an option... Pending Applied Excluded (Questions) Excluded (Expired) Exc…" at bounding box center [702, 145] width 119 height 23
click at [643, 134] on select "Choose an option... Pending Applied Excluded (Questions) Excluded (Expired) Exc…" at bounding box center [702, 145] width 119 height 23
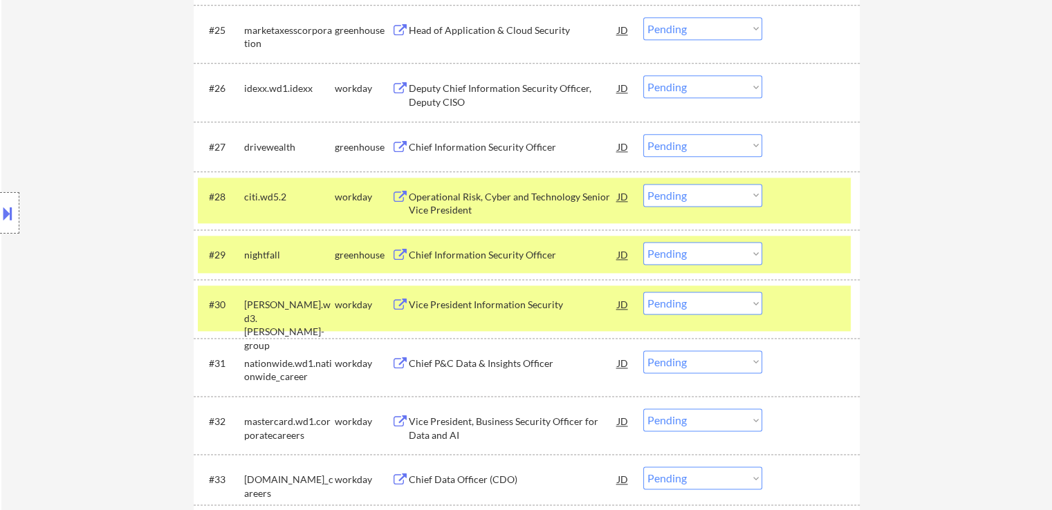
drag, startPoint x: 694, startPoint y: 144, endPoint x: 695, endPoint y: 152, distance: 8.4
click at [695, 144] on select "Choose an option... Pending Applied Excluded (Questions) Excluded (Expired) Exc…" at bounding box center [702, 145] width 119 height 23
click at [643, 134] on select "Choose an option... Pending Applied Excluded (Questions) Excluded (Expired) Exc…" at bounding box center [702, 145] width 119 height 23
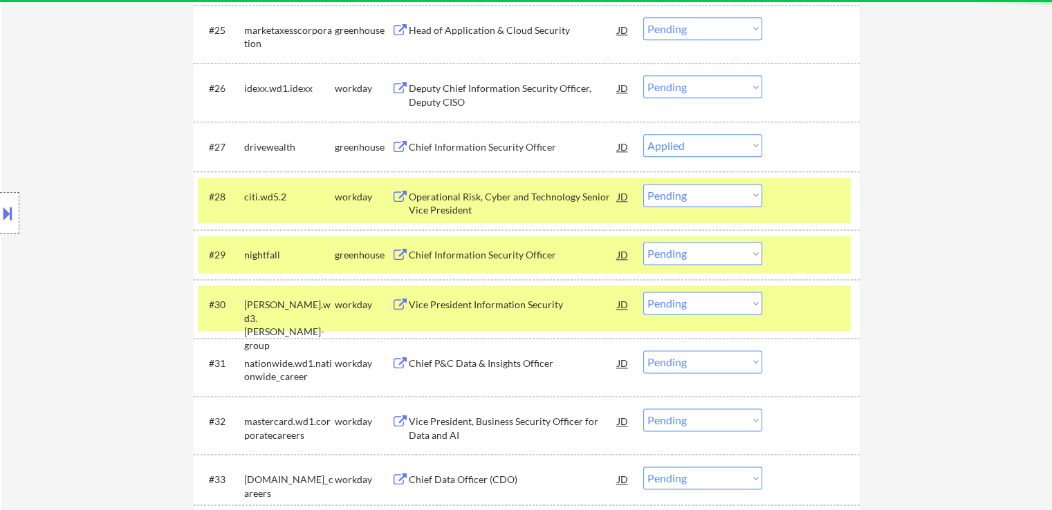
select select ""pending""
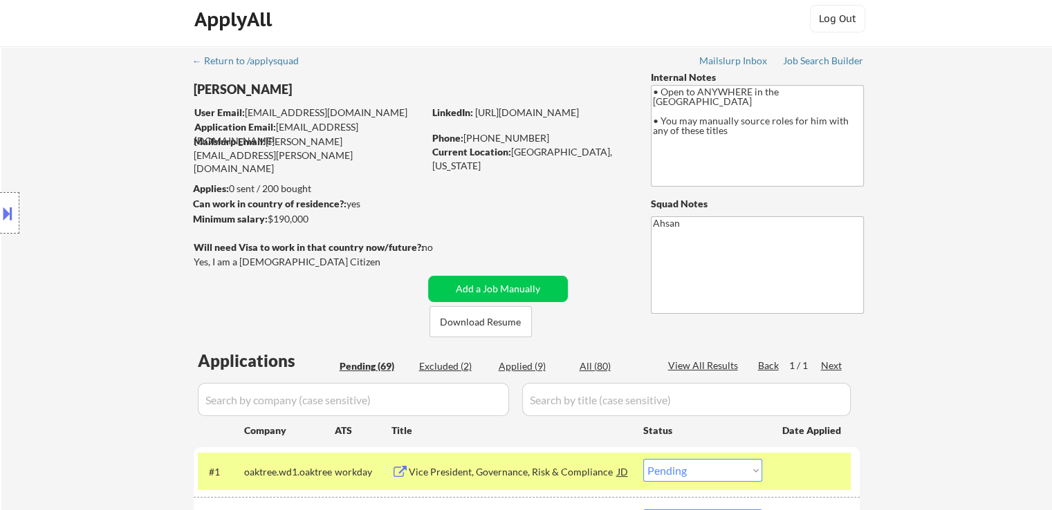
scroll to position [0, 0]
